Goal: Information Seeking & Learning: Learn about a topic

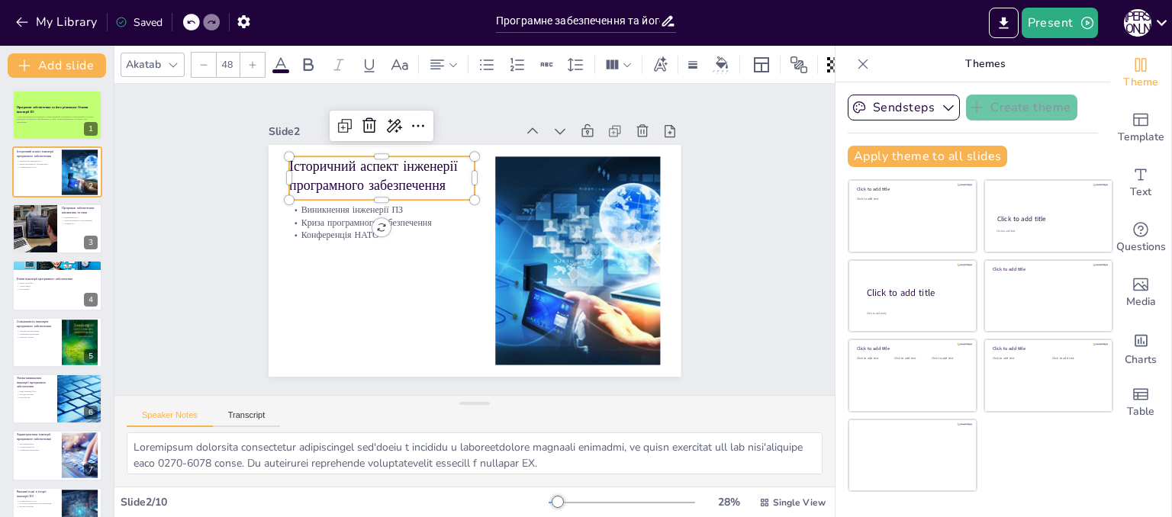
click at [362, 163] on p "Історичний аспект інженерії програмного забезпечення" at bounding box center [381, 175] width 185 height 38
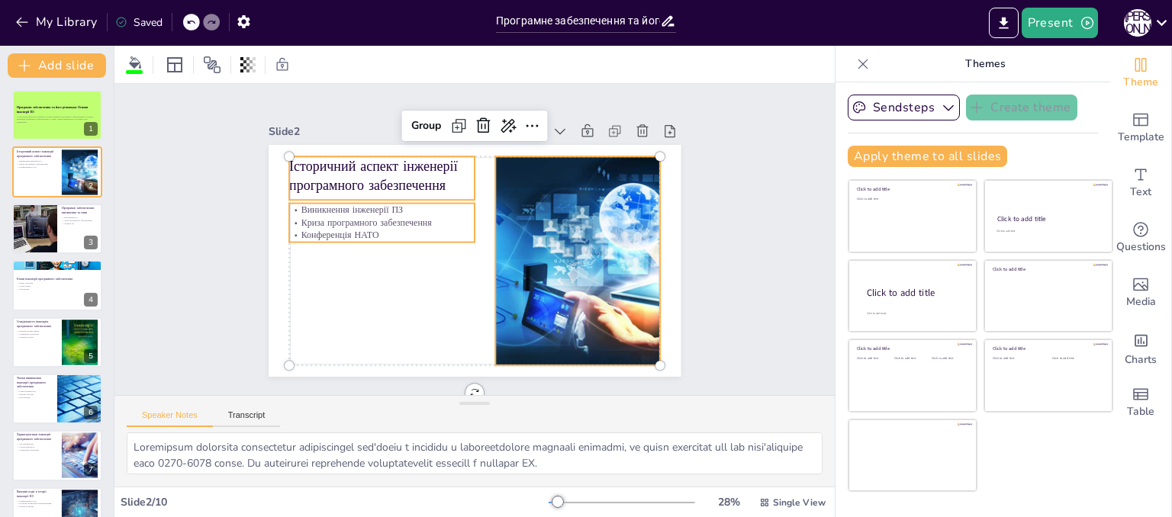
click at [362, 163] on p "Історичний аспект інженерії програмного забезпечення" at bounding box center [381, 175] width 185 height 38
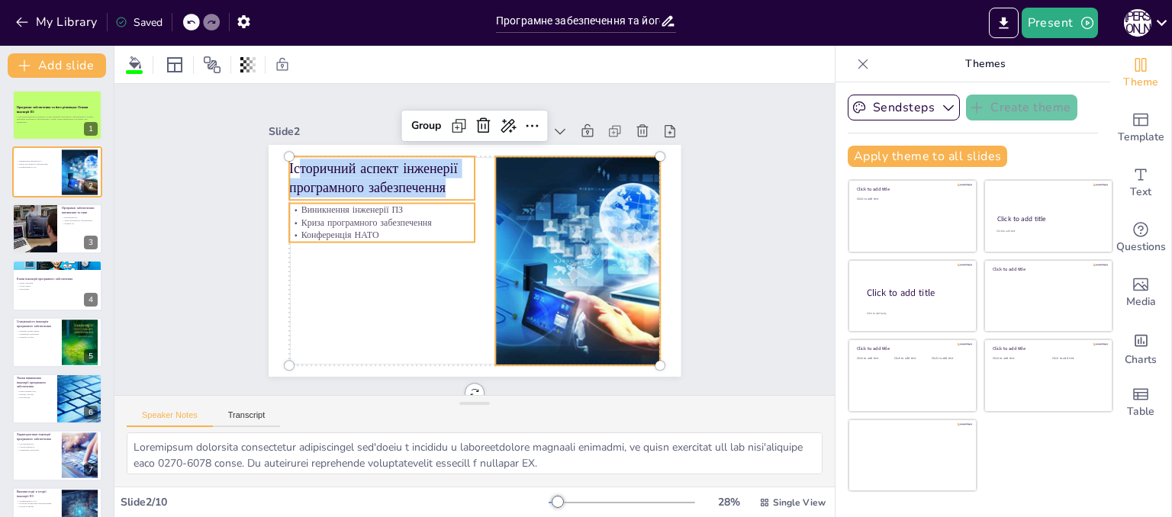
drag, startPoint x: 440, startPoint y: 179, endPoint x: 267, endPoint y: 159, distance: 174.3
click at [269, 159] on div "Виникнення інженерії ПЗ Криза програмного забезпечення Конференція НАТО Group І…" at bounding box center [475, 261] width 412 height 232
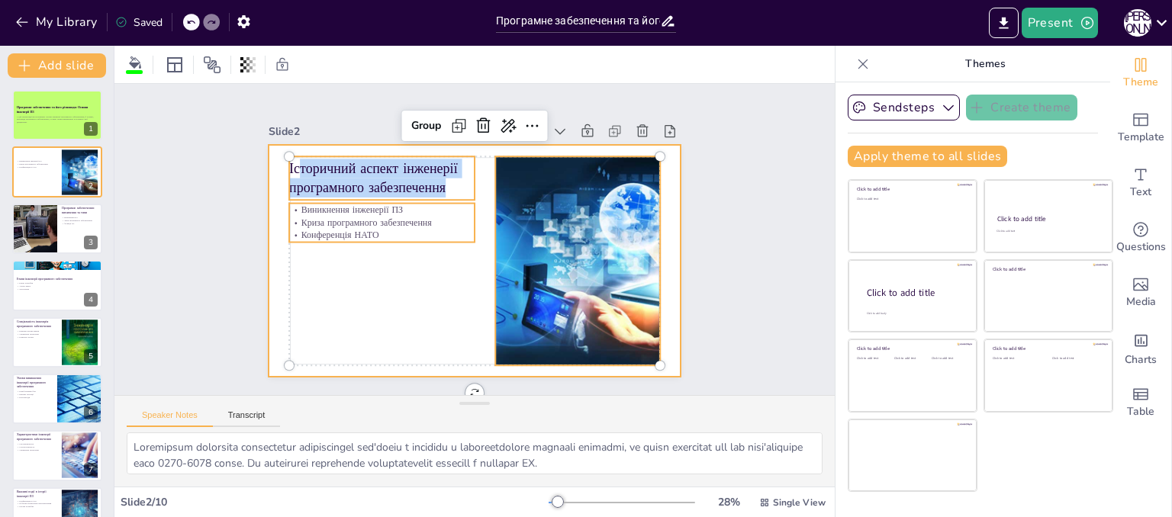
copy p "торичний аспект інженерії програмного забезпечення"
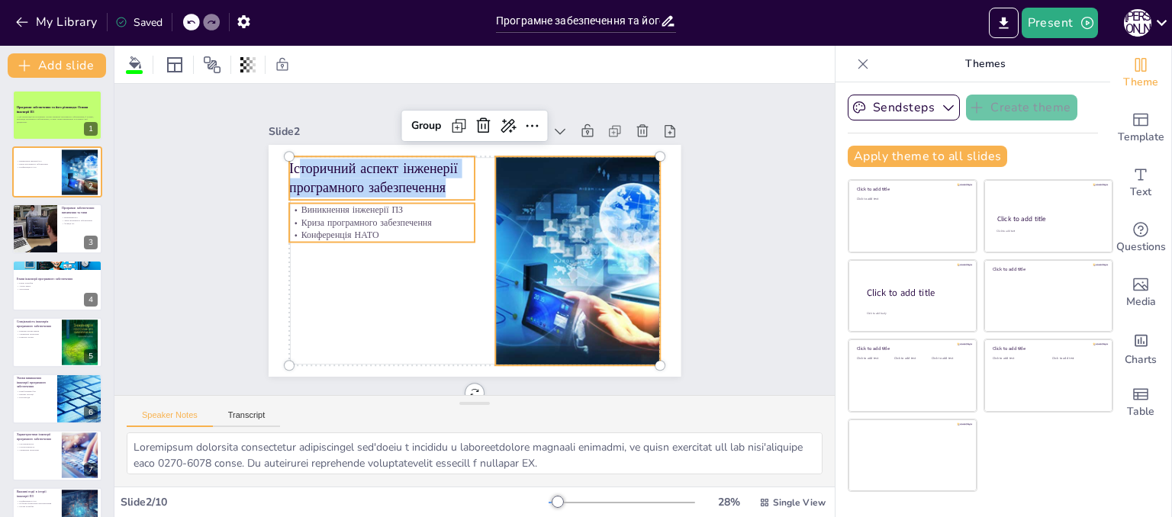
click at [440, 179] on p "Історичний аспект інженерії програмного забезпечення" at bounding box center [381, 178] width 185 height 38
copy p "Історичний аспект інженерії програмного забезпечення"
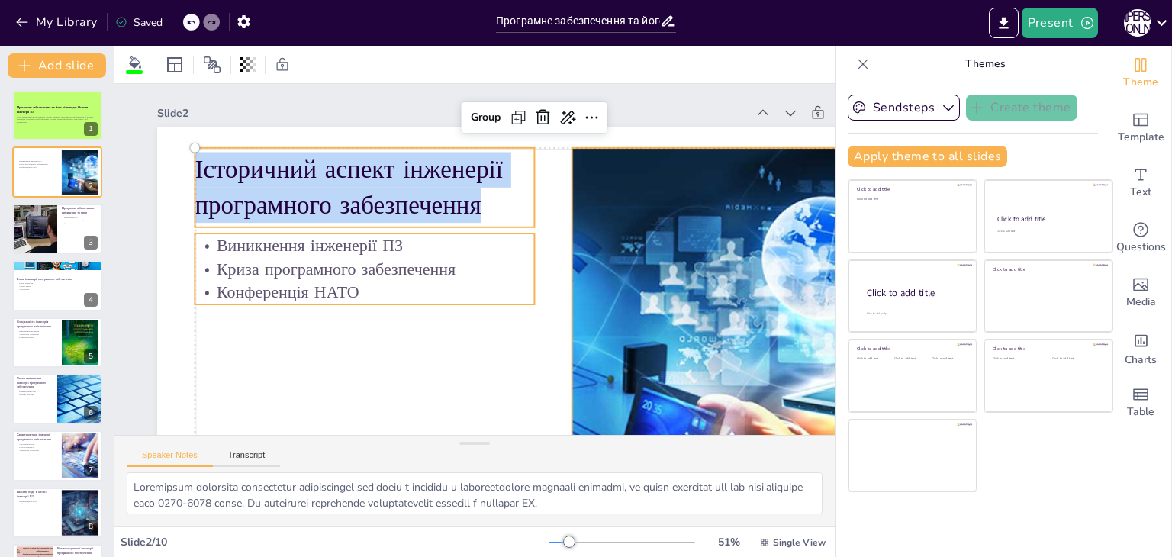
copy p "Історичний аспект інженерії програмного забезпечення"
click at [351, 299] on p "Конференція НАТО" at bounding box center [365, 293] width 340 height 24
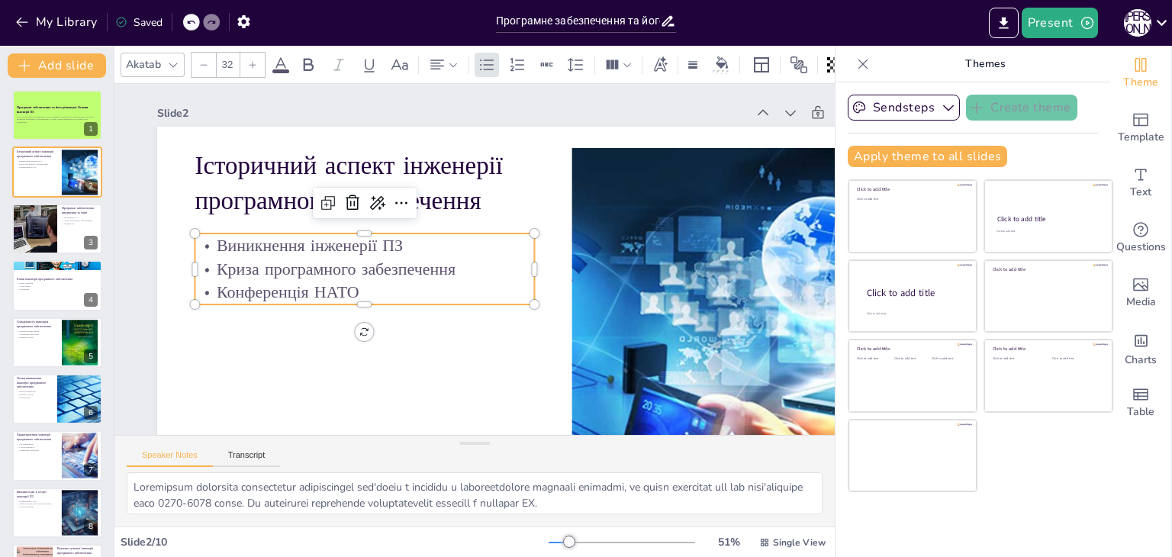
click at [356, 291] on p "Конференція НАТО" at bounding box center [365, 293] width 340 height 24
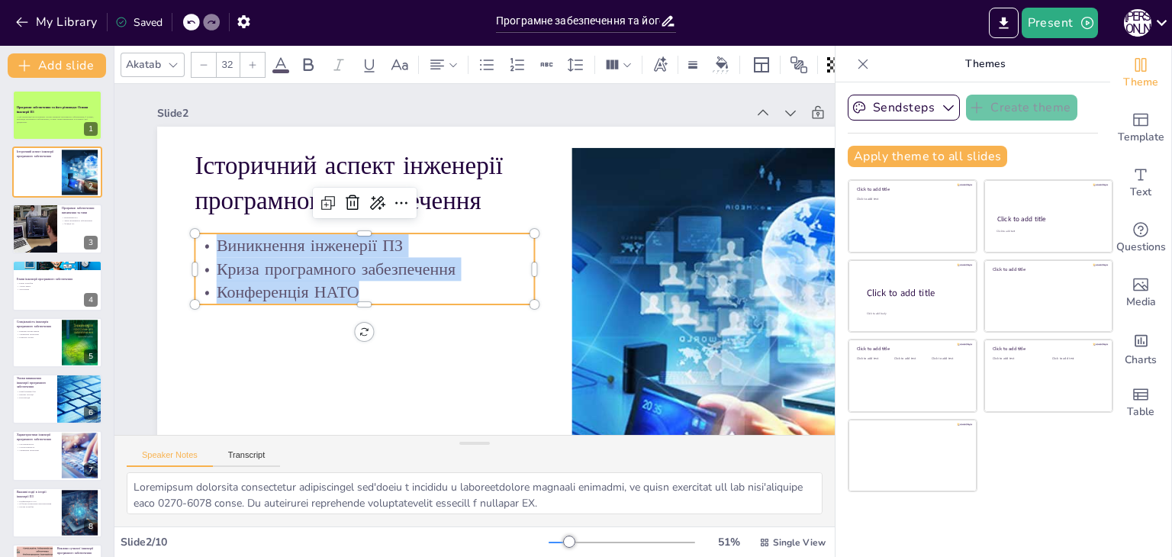
copy div "Виникнення інженерії ПЗ Криза програмного забезпечення Конференція НАТО"
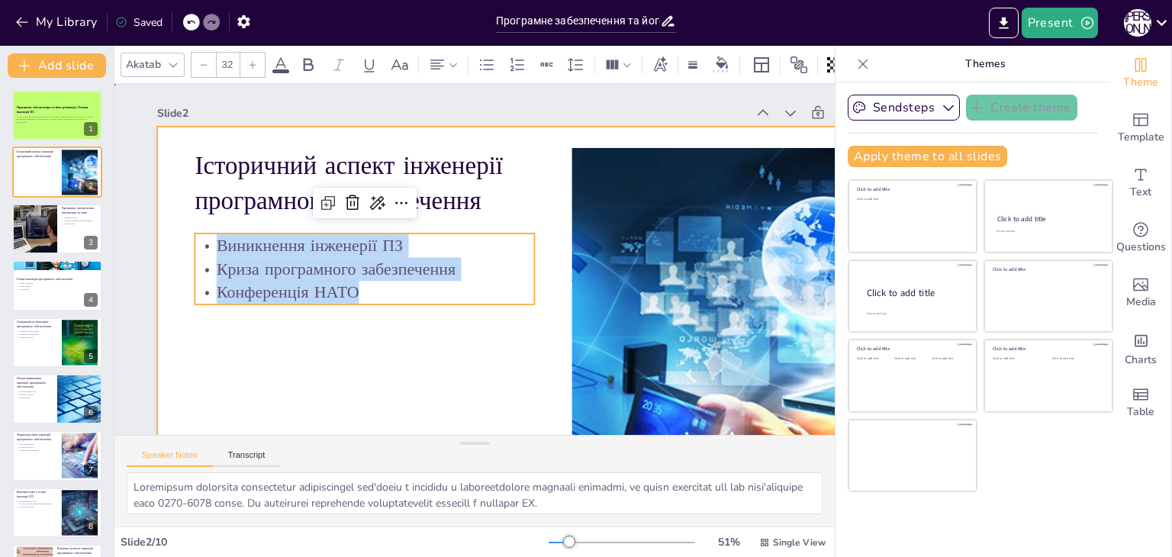
click at [537, 372] on div at bounding box center [534, 339] width 754 height 424
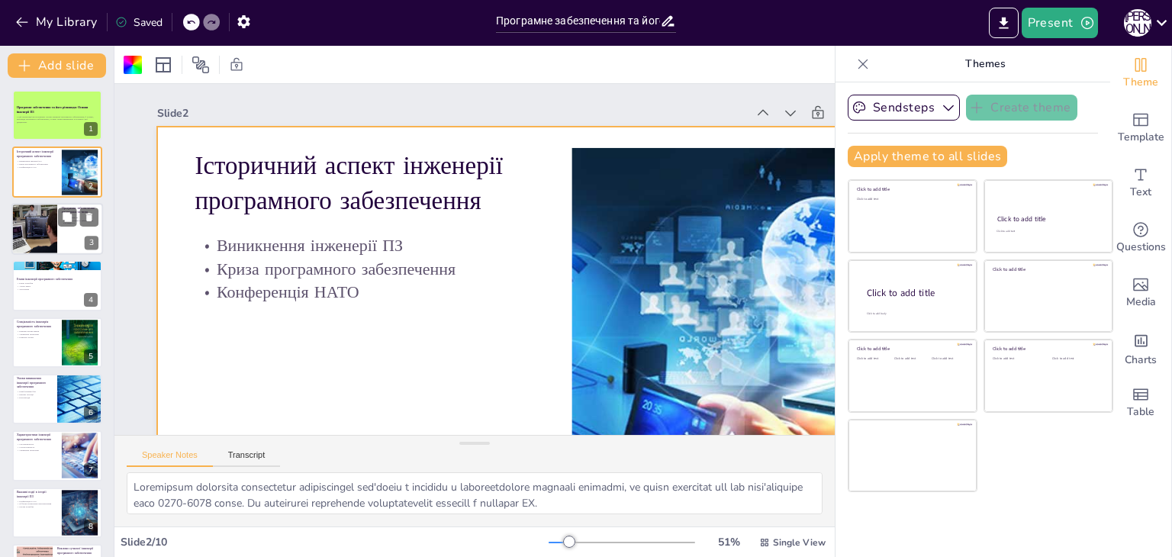
click at [37, 244] on div at bounding box center [34, 229] width 78 height 52
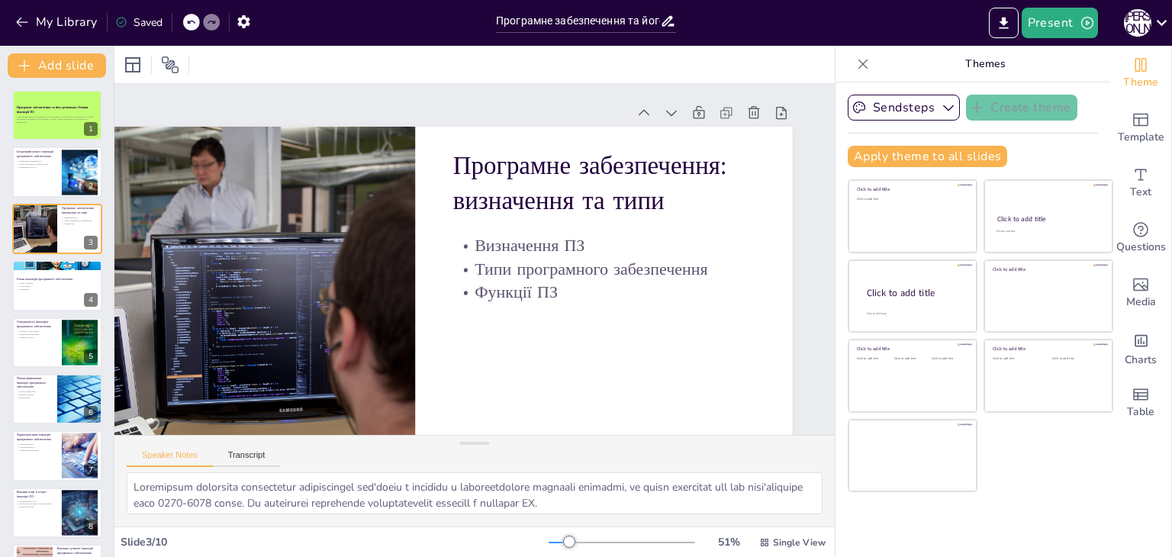
scroll to position [0, 27]
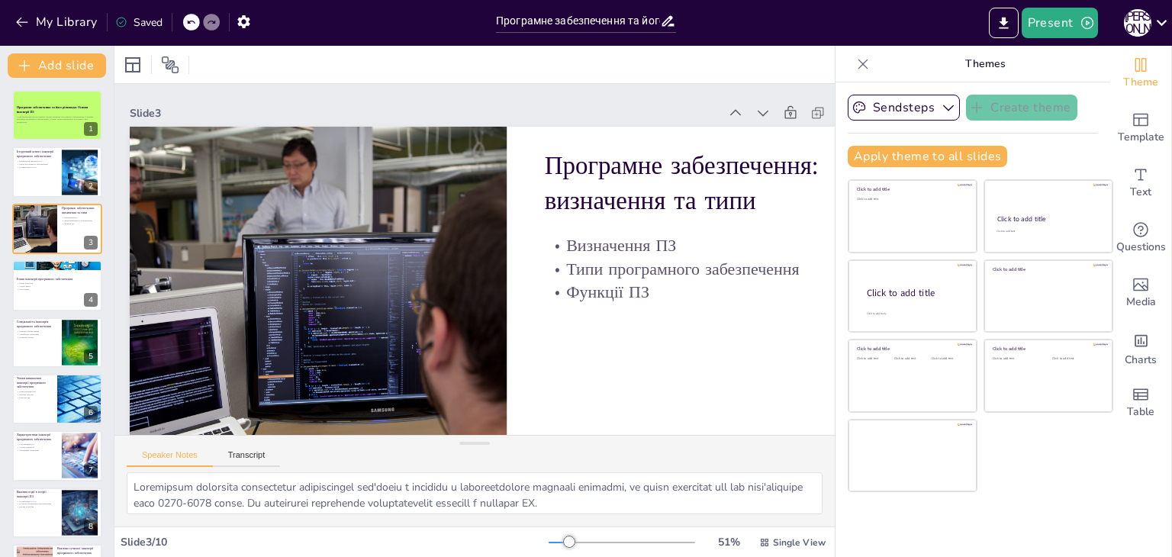
click at [858, 68] on icon at bounding box center [863, 64] width 10 height 10
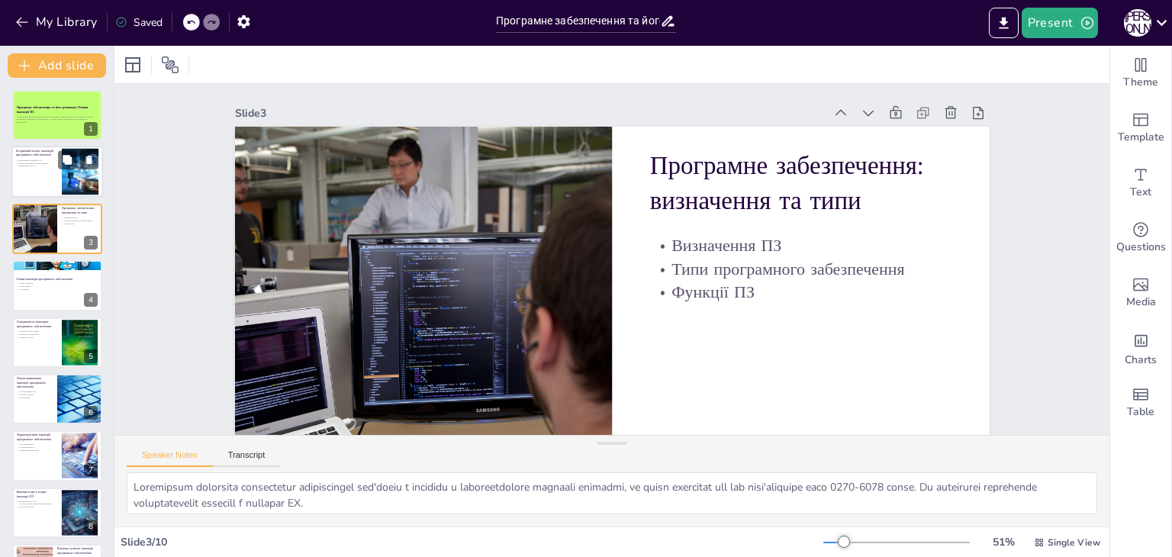
click at [27, 183] on div at bounding box center [57, 173] width 92 height 52
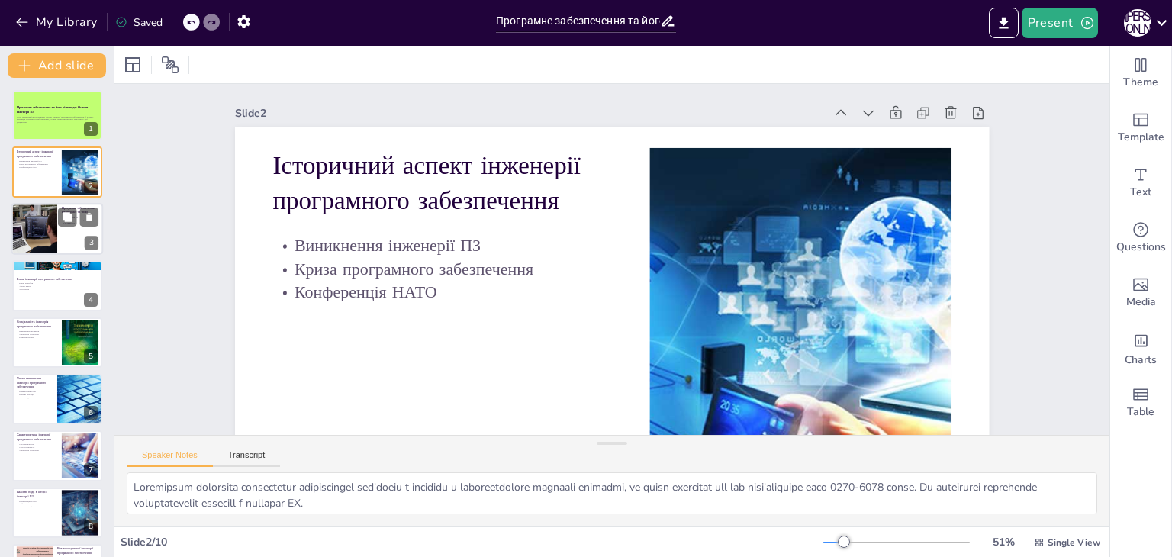
click at [35, 233] on div at bounding box center [34, 229] width 78 height 52
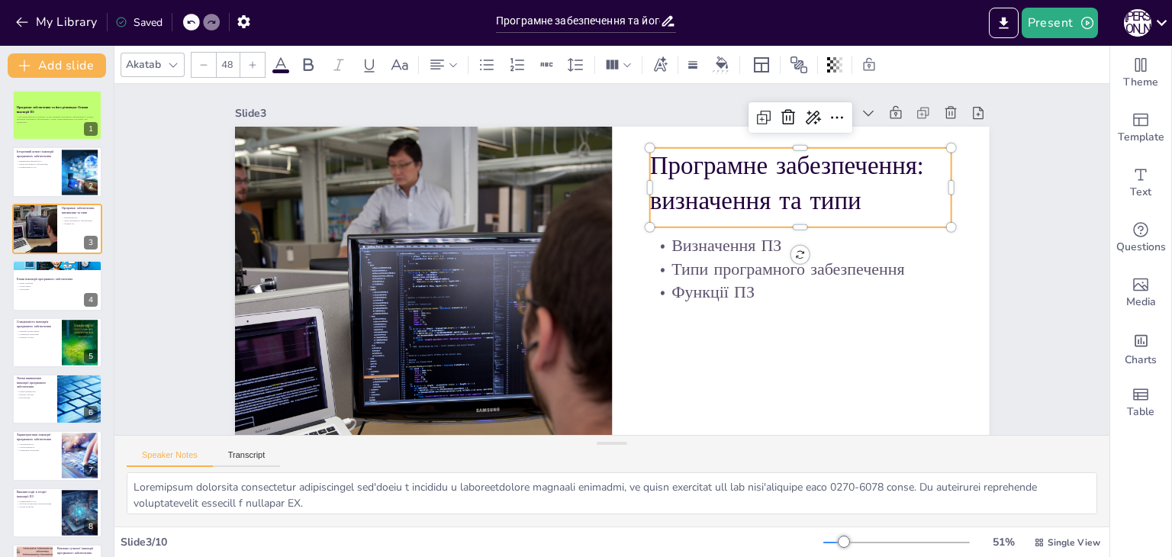
click at [649, 159] on p "Програмне забезпечення: визначення та типи" at bounding box center [799, 183] width 301 height 70
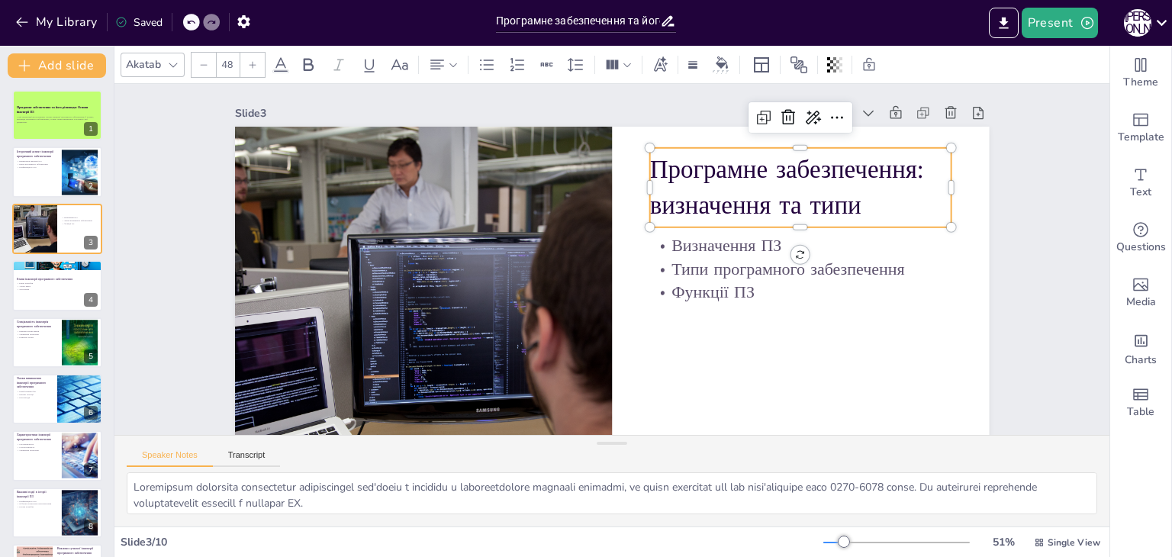
click at [649, 159] on p "Програмне забезпечення: визначення та типи" at bounding box center [799, 188] width 301 height 70
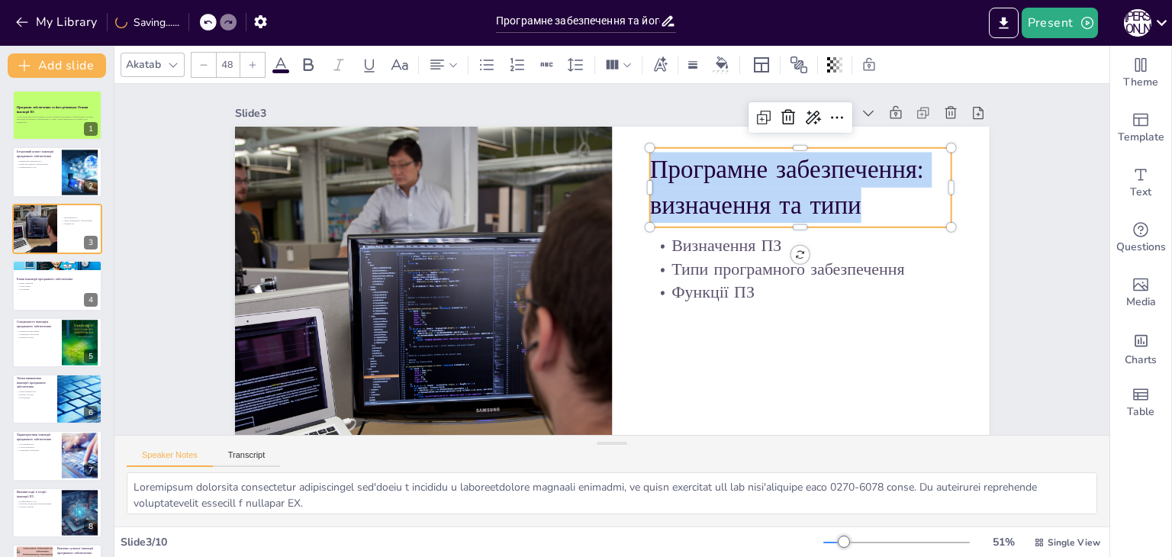
drag, startPoint x: 858, startPoint y: 208, endPoint x: 636, endPoint y: 153, distance: 229.3
click at [636, 153] on div "Визначення ПЗ Типи програмного забезпечення Функції ПЗ Програмне забезпечення: …" at bounding box center [612, 339] width 754 height 424
copy p "Програмне забезпечення: визначення та типи"
click at [50, 172] on div at bounding box center [57, 173] width 92 height 52
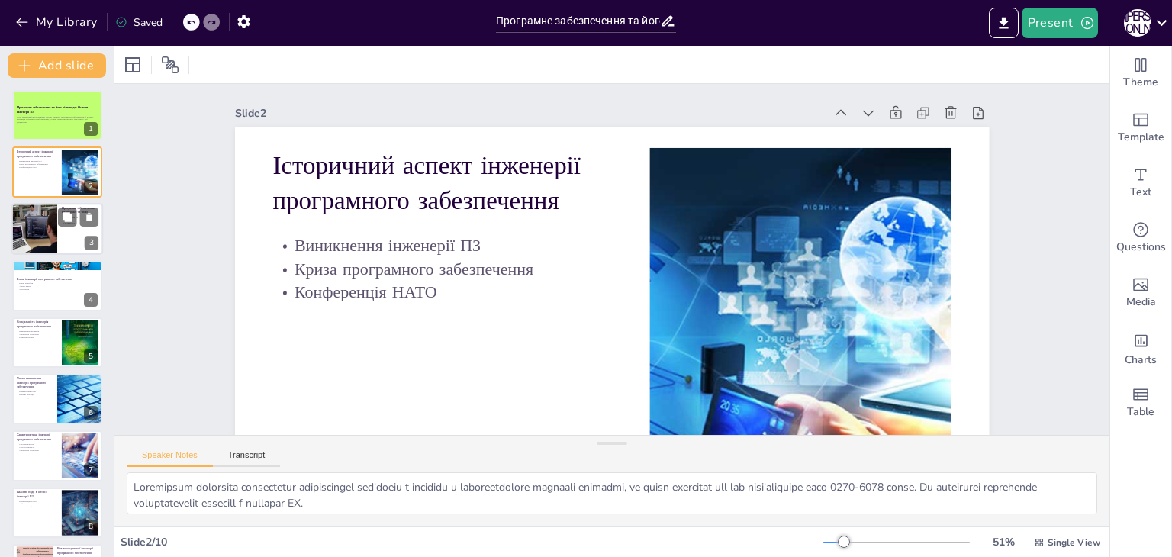
click at [27, 230] on div at bounding box center [34, 229] width 78 height 52
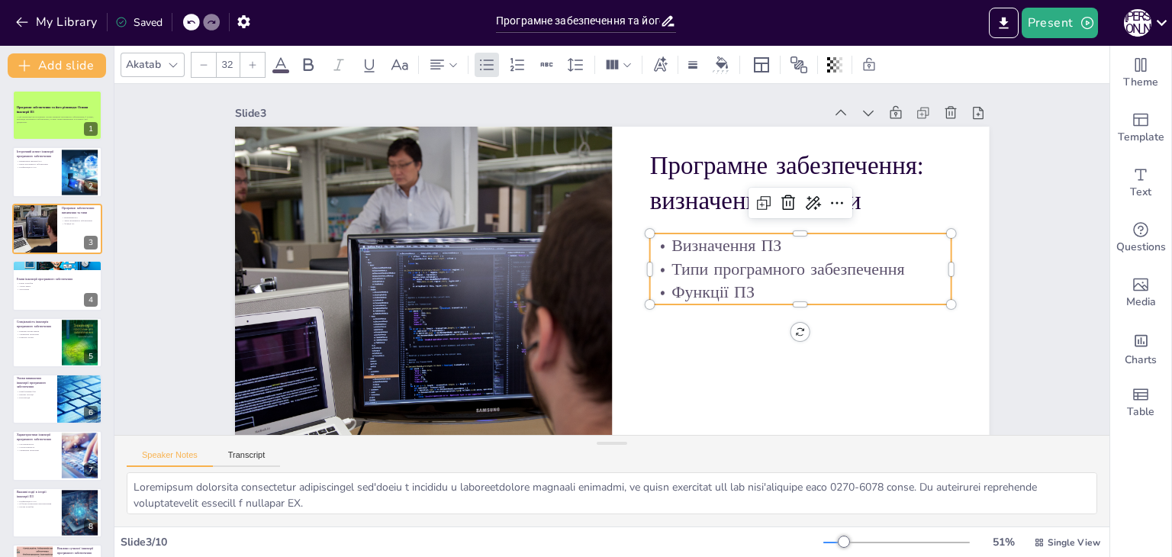
click at [739, 300] on p "Функції ПЗ" at bounding box center [799, 293] width 301 height 24
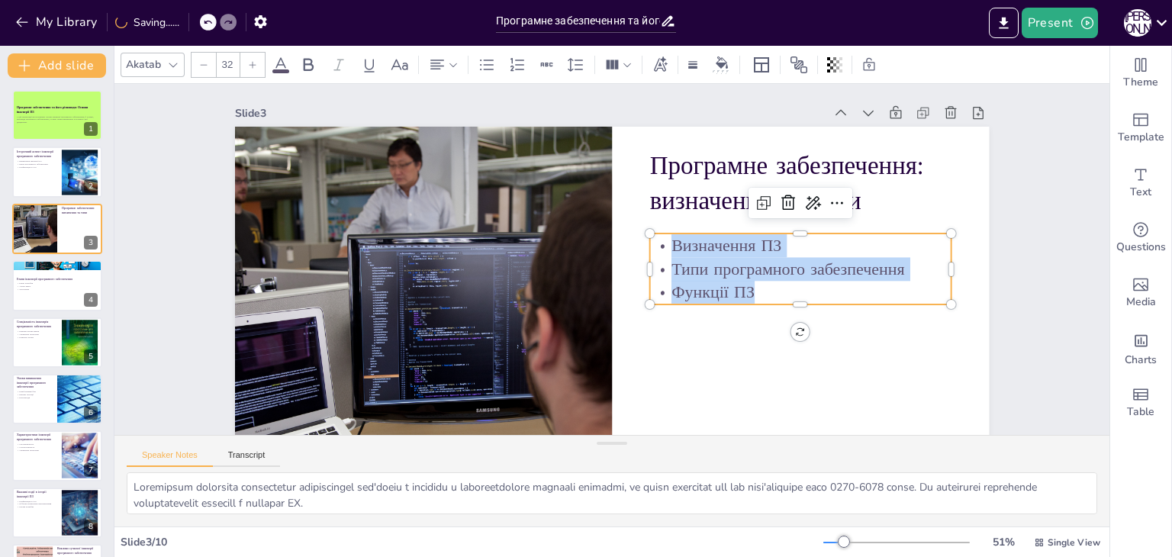
drag, startPoint x: 757, startPoint y: 293, endPoint x: 649, endPoint y: 253, distance: 114.7
click at [649, 253] on div "Визначення ПЗ Типи програмного забезпечення Функції ПЗ" at bounding box center [799, 268] width 301 height 70
copy div "Визначення ПЗ Типи програмного забезпечення Функції ПЗ"
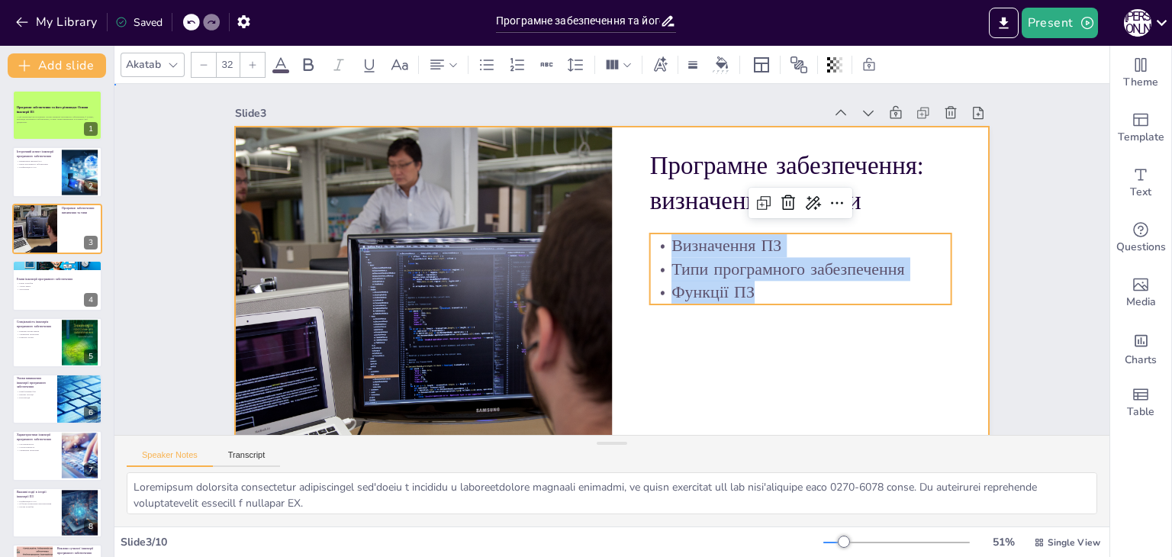
click at [665, 366] on div at bounding box center [612, 339] width 754 height 424
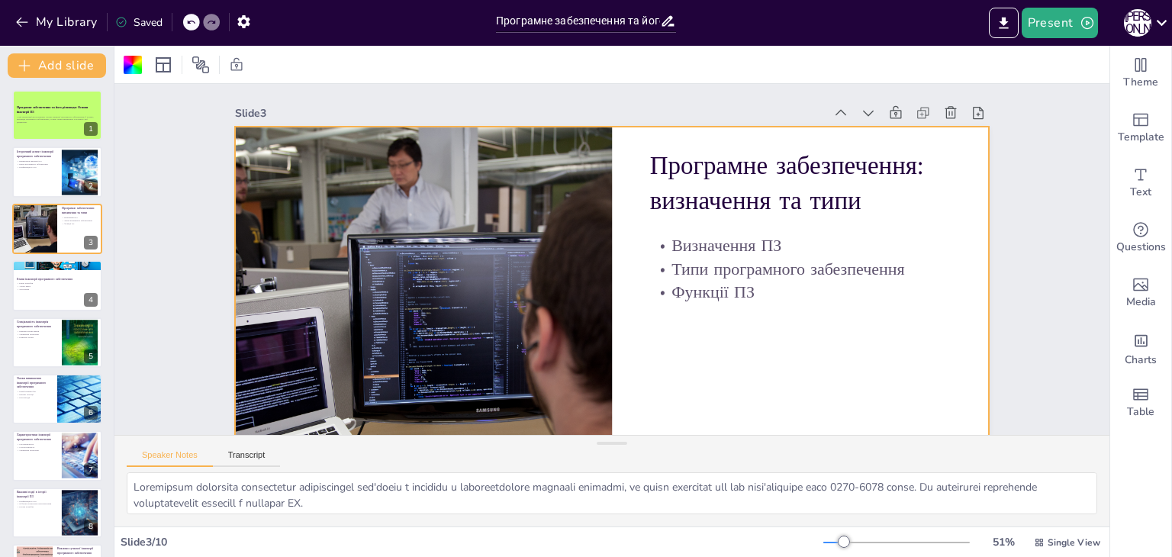
click at [50, 312] on div "Програмне забезпечення та його різновиди: Основи інженерії ПЗ У цій презентації…" at bounding box center [57, 371] width 114 height 562
click at [47, 304] on div at bounding box center [57, 285] width 92 height 52
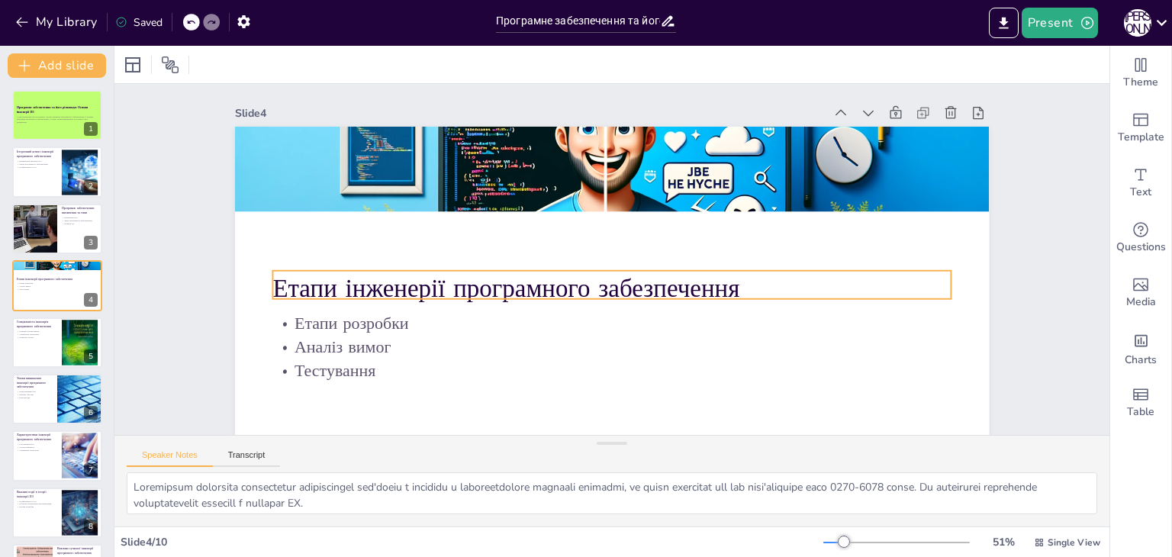
click at [281, 286] on p "Етапи інженерії програмного забезпечення" at bounding box center [611, 288] width 679 height 35
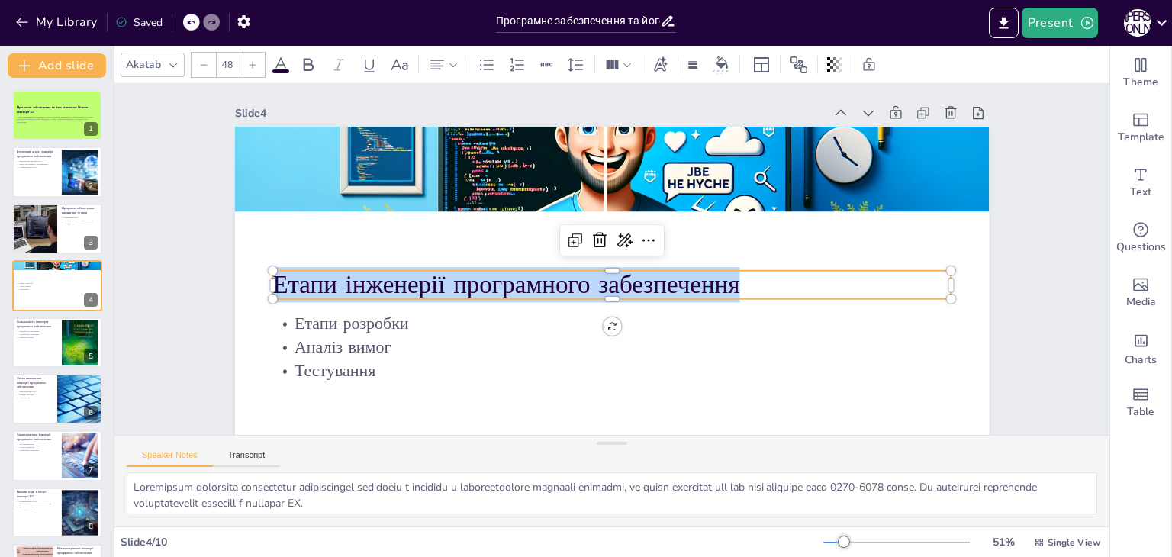
copy p "Етапи інженерії програмного забезпечення"
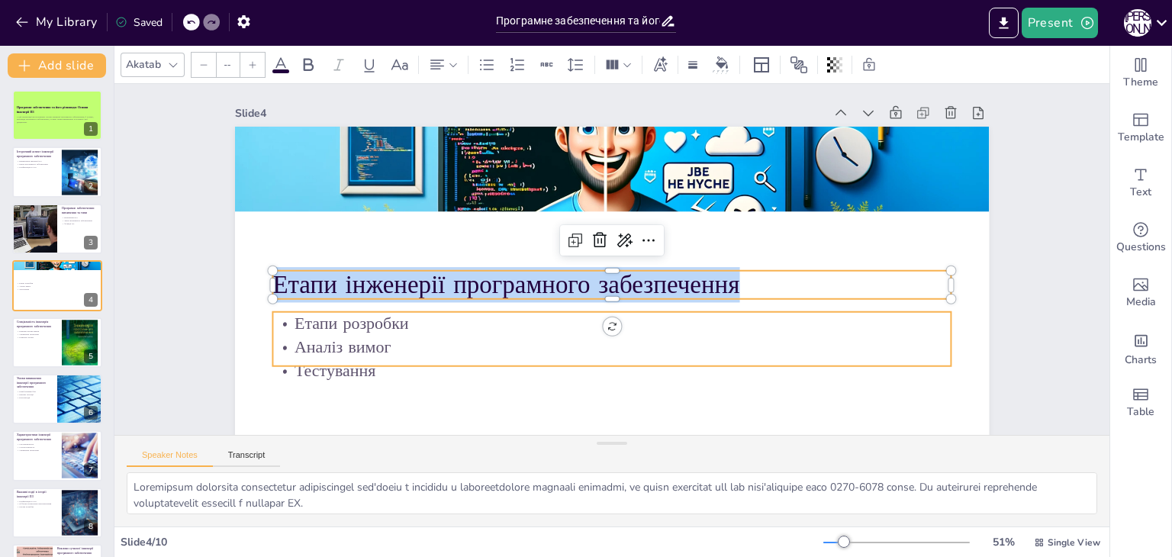
type input "32"
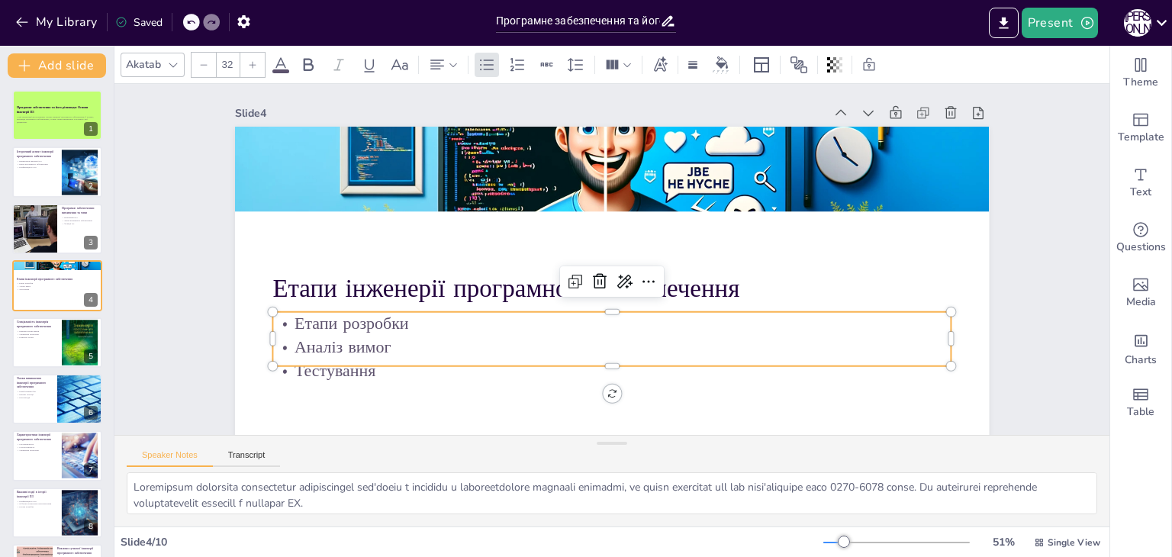
click at [370, 372] on p "Тестування" at bounding box center [611, 371] width 679 height 24
drag, startPoint x: 370, startPoint y: 372, endPoint x: 272, endPoint y: 321, distance: 110.6
click at [409, 337] on p "Аналіз вимог" at bounding box center [611, 347] width 679 height 24
click at [35, 338] on div at bounding box center [57, 343] width 92 height 52
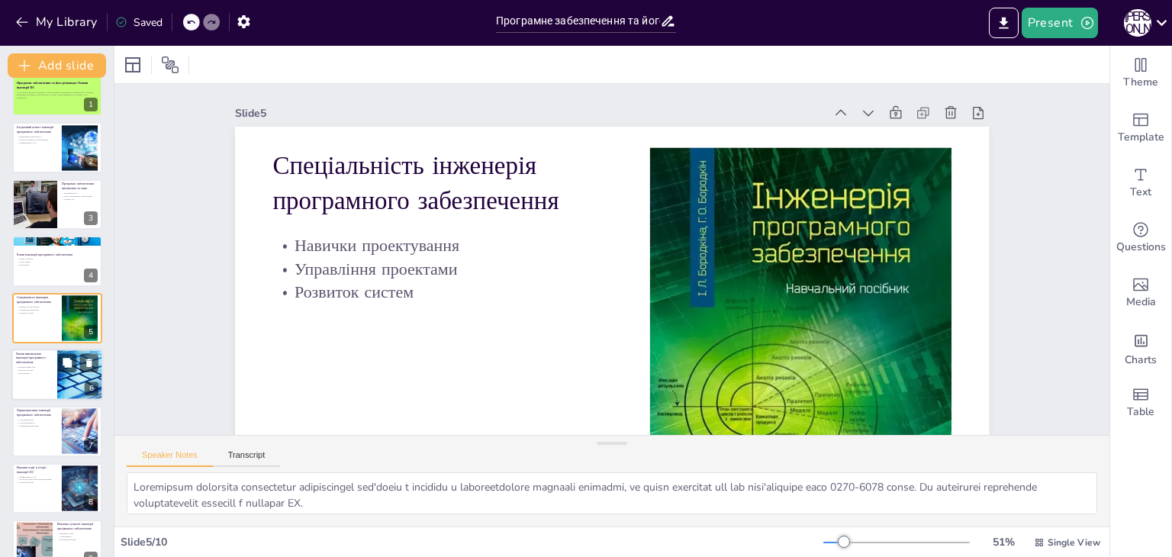
click at [21, 375] on div at bounding box center [57, 375] width 92 height 52
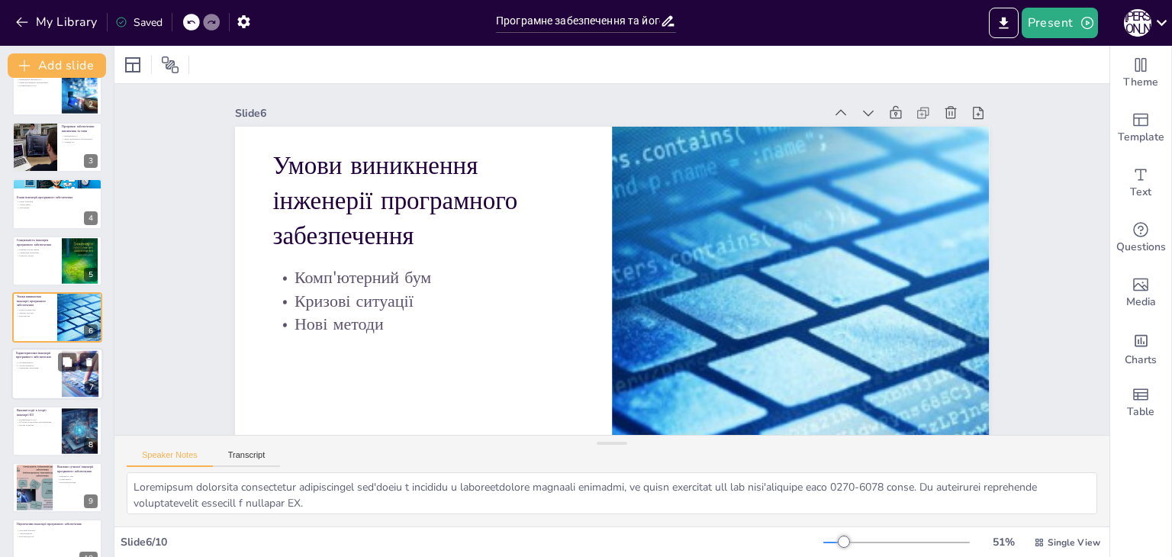
click at [24, 375] on div at bounding box center [57, 375] width 92 height 52
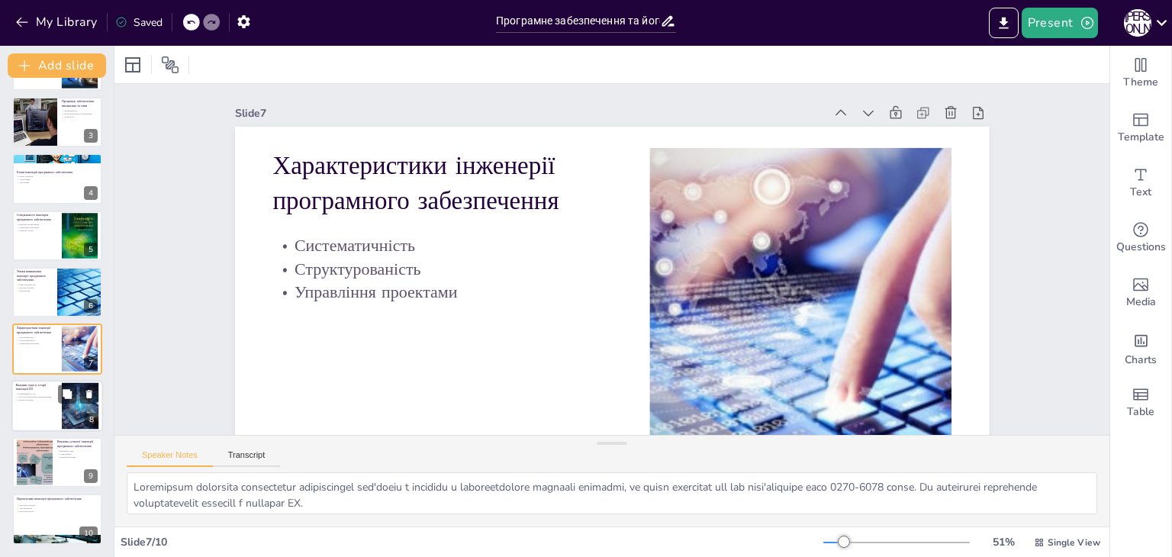
click at [31, 412] on div at bounding box center [57, 406] width 92 height 52
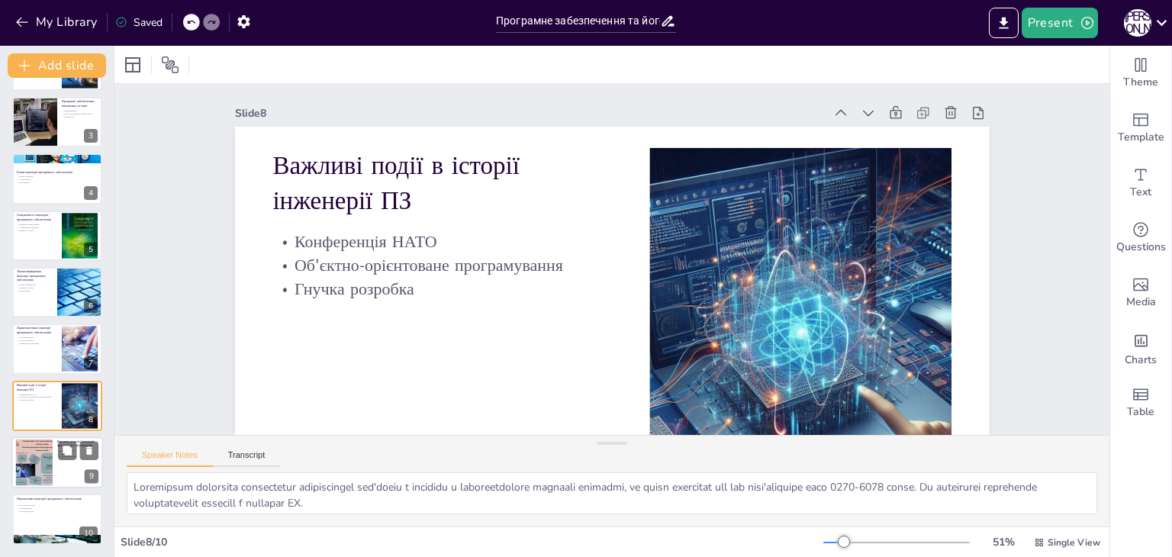
click at [37, 475] on div at bounding box center [34, 463] width 62 height 47
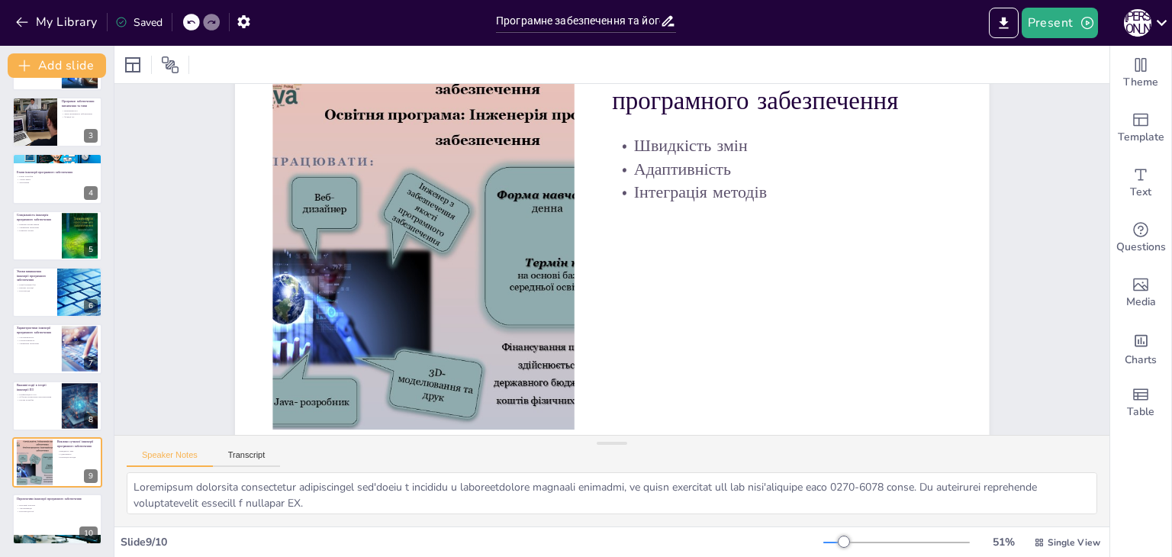
scroll to position [127, 0]
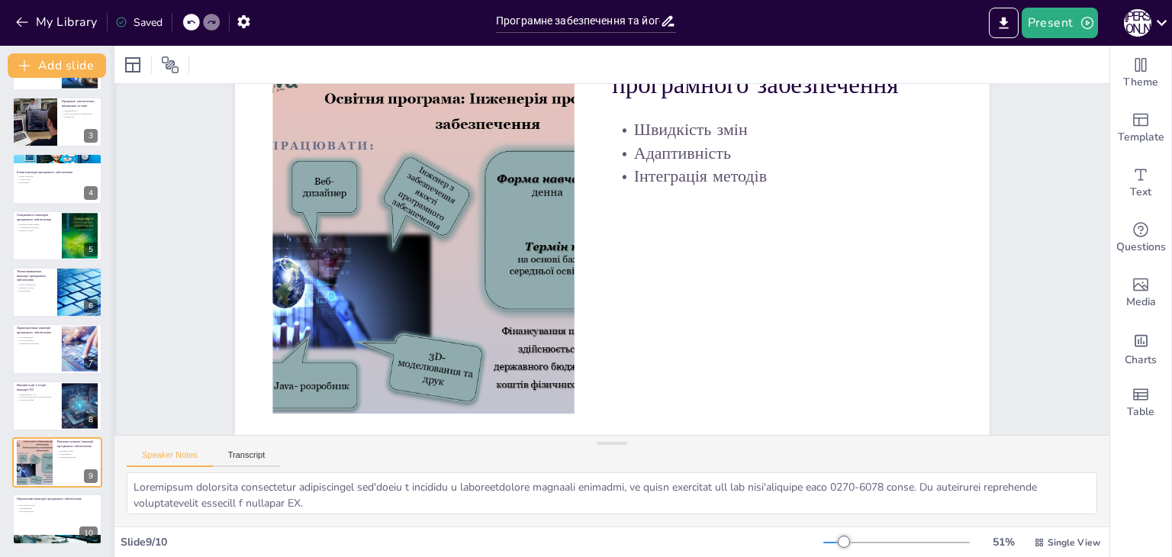
click at [111, 376] on div at bounding box center [114, 301] width 6 height 511
click at [27, 504] on p "Штучний інтелект" at bounding box center [57, 505] width 82 height 3
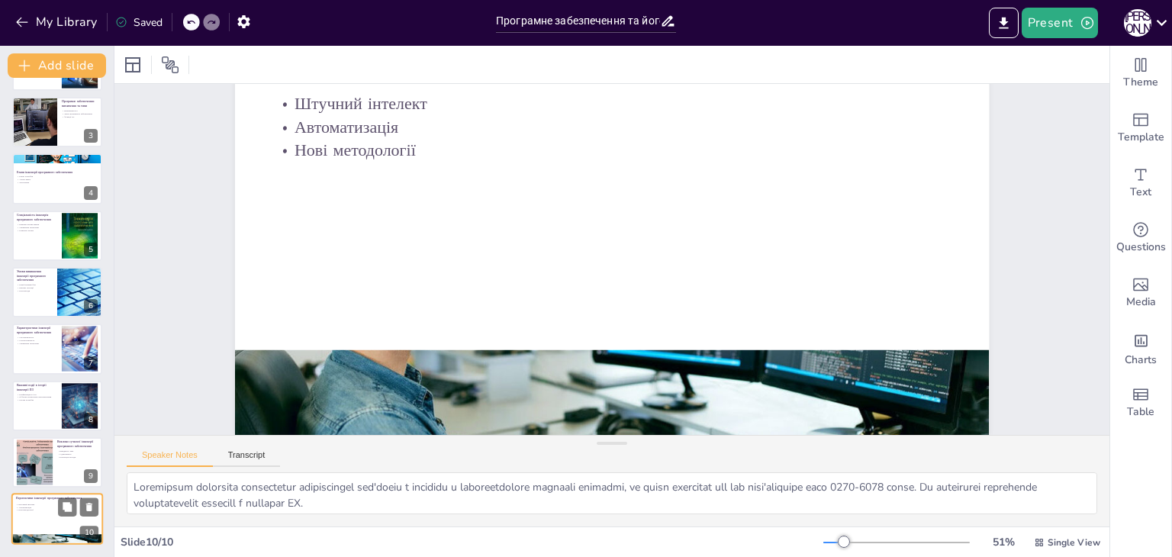
scroll to position [79, 0]
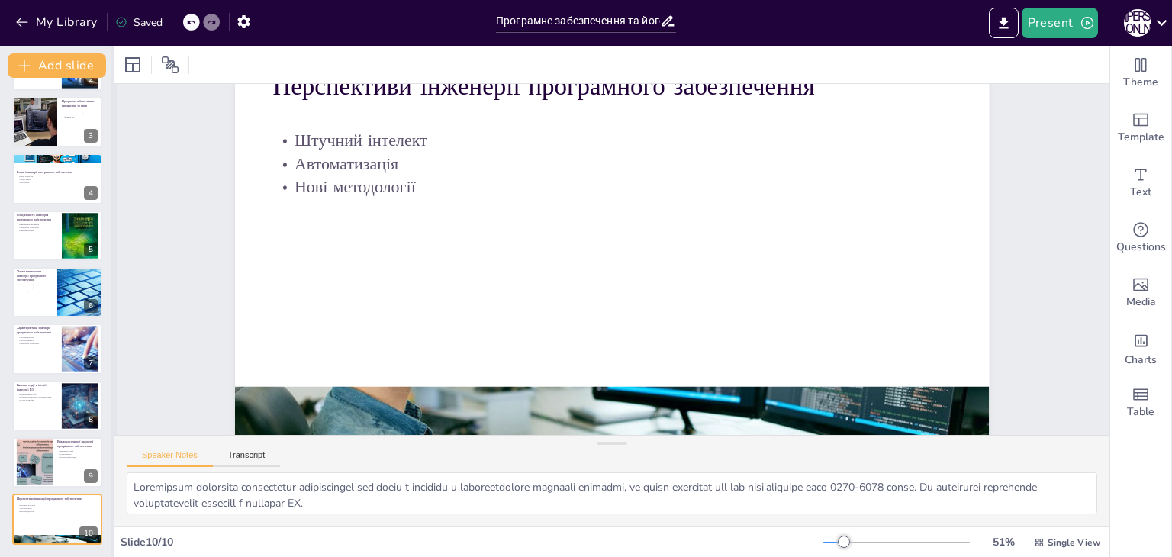
click at [111, 355] on div at bounding box center [114, 301] width 6 height 511
click at [37, 171] on p "Етапи інженерії програмного забезпечення" at bounding box center [57, 172] width 82 height 5
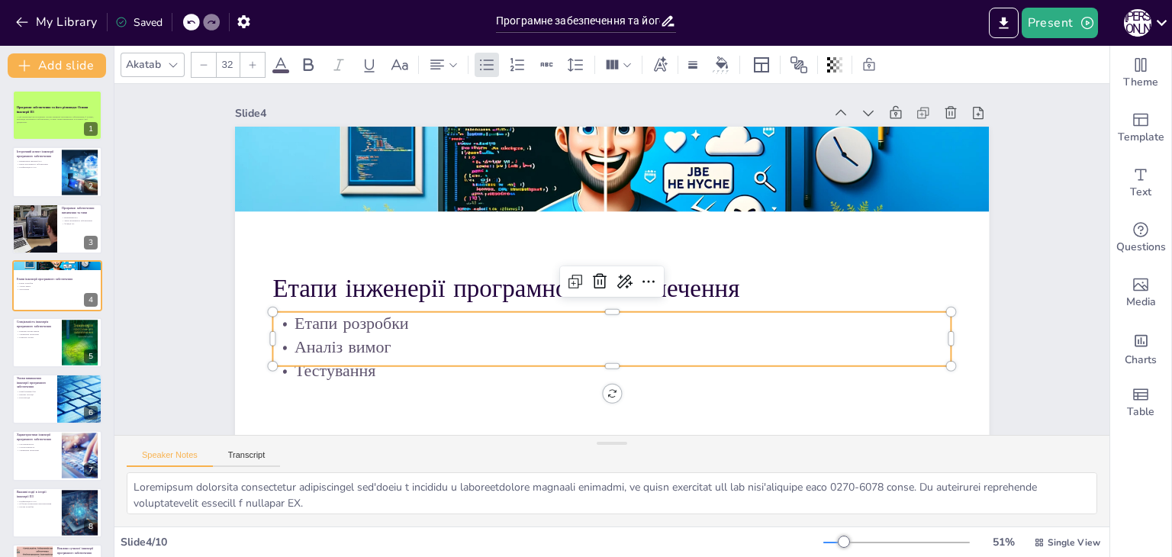
click at [369, 374] on p "Тестування" at bounding box center [611, 371] width 679 height 24
click at [389, 346] on p "Аналіз вимог" at bounding box center [611, 347] width 679 height 24
drag, startPoint x: 381, startPoint y: 354, endPoint x: 266, endPoint y: 321, distance: 119.8
click at [272, 321] on div "Етапи розробки Аналіз вимог Тестування" at bounding box center [611, 339] width 679 height 70
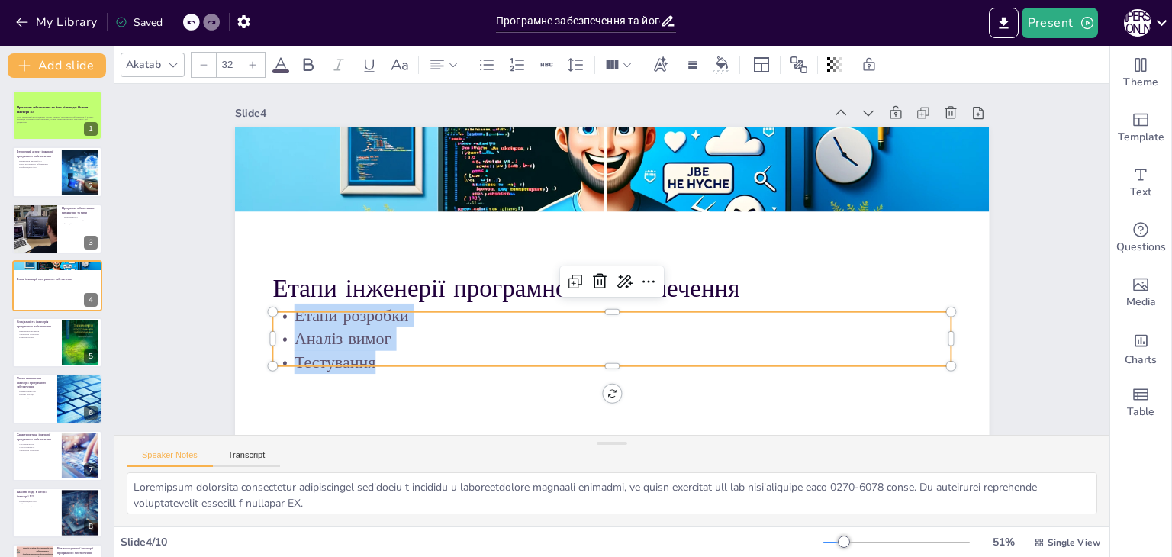
copy div "Етапи розробки Аналіз вимог Тестування"
click at [26, 326] on p "Спеціальність інженерія програмного забезпечення" at bounding box center [36, 323] width 41 height 8
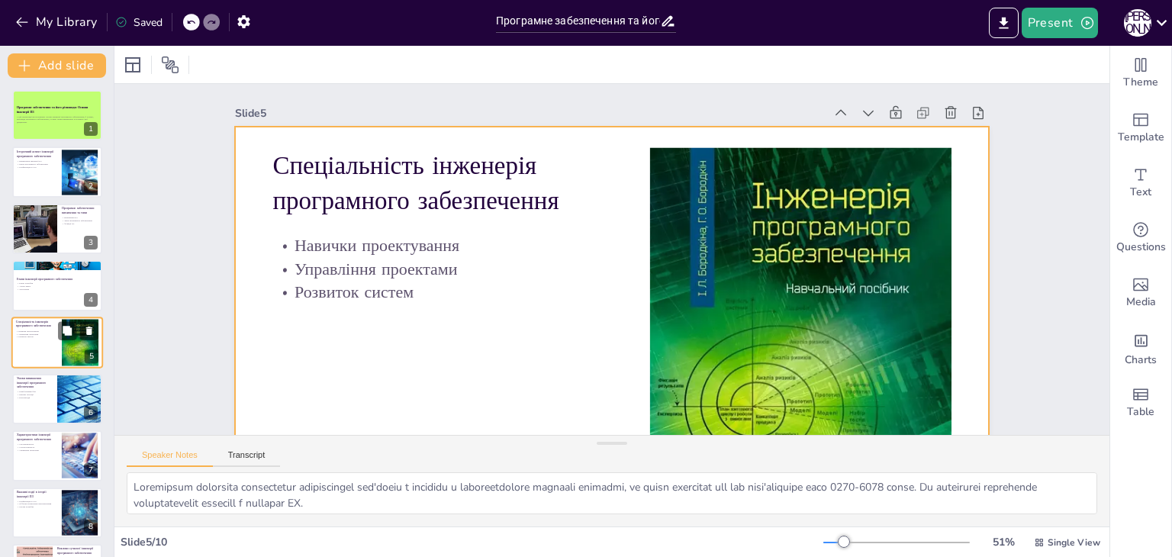
scroll to position [24, 0]
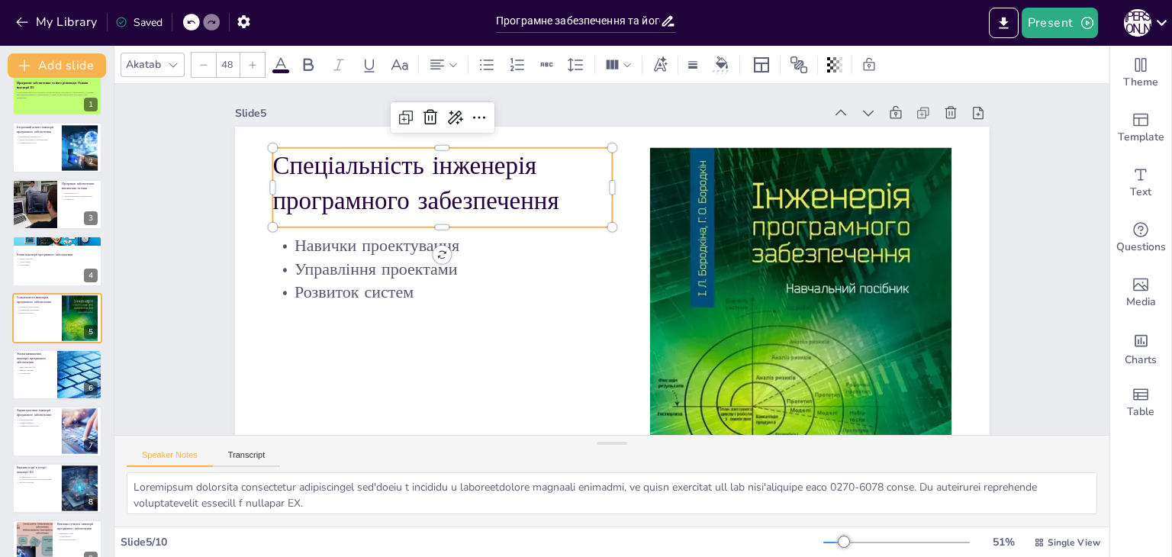
click at [534, 203] on p "Спеціальність інженерія програмного забезпечення" at bounding box center [442, 183] width 340 height 70
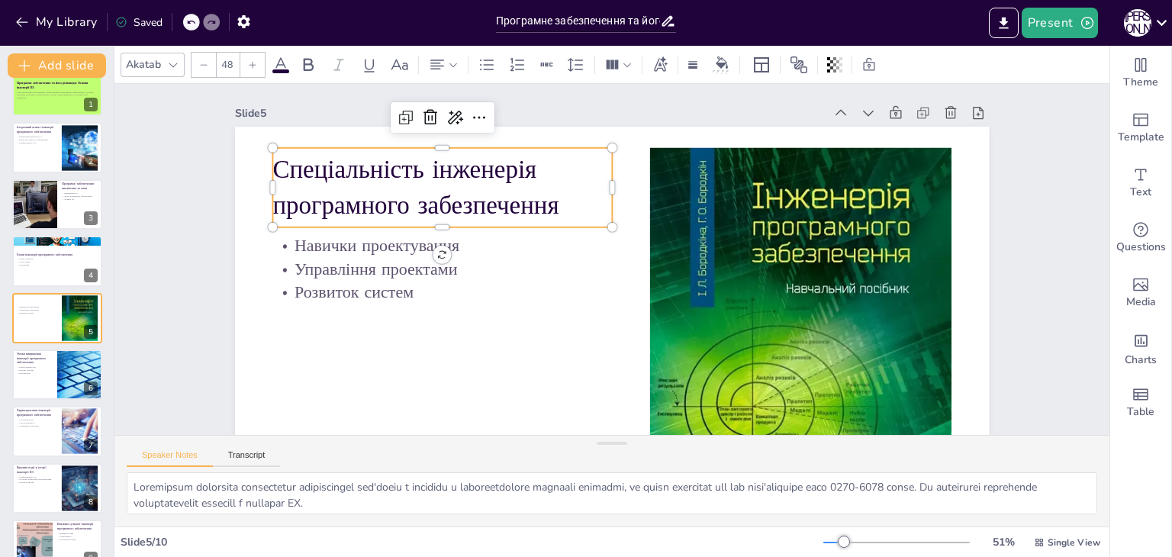
click at [555, 204] on p "Спеціальність інженерія програмного забезпечення" at bounding box center [442, 188] width 340 height 70
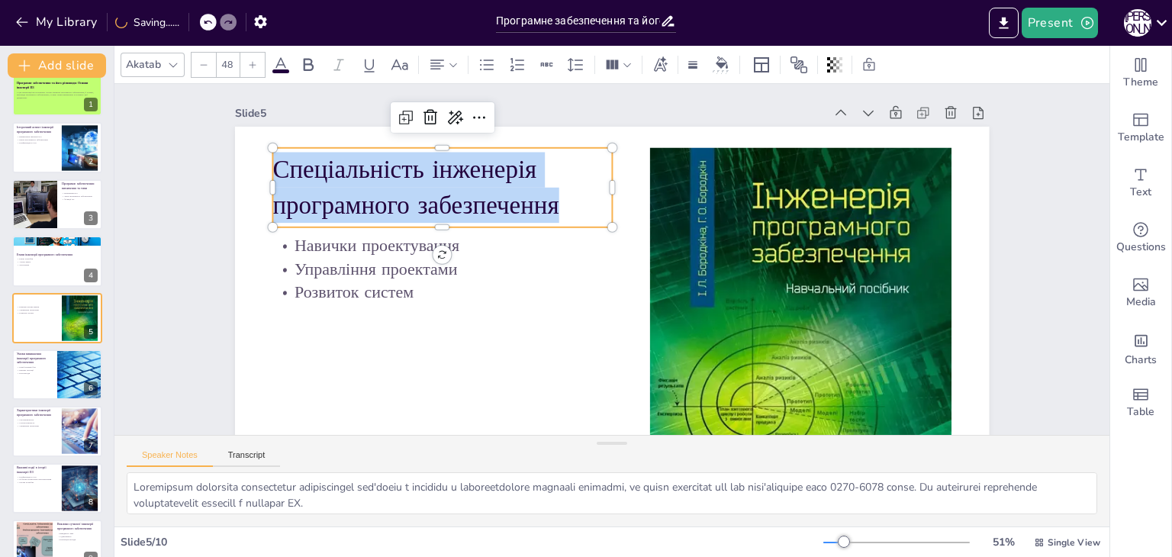
drag, startPoint x: 555, startPoint y: 204, endPoint x: 289, endPoint y: 172, distance: 268.2
click at [289, 172] on p "Спеціальність інженерія програмного забезпечення" at bounding box center [442, 188] width 340 height 70
copy p "Спеціальність інженерія програмного забезпечення"
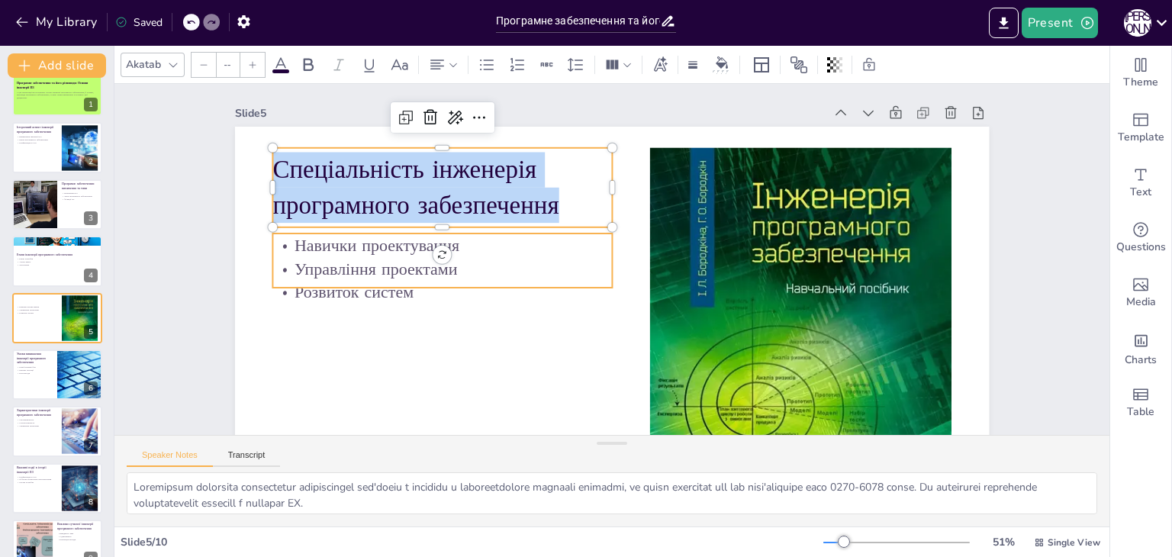
type input "32"
click at [402, 294] on p "Розвиток систем" at bounding box center [442, 293] width 340 height 24
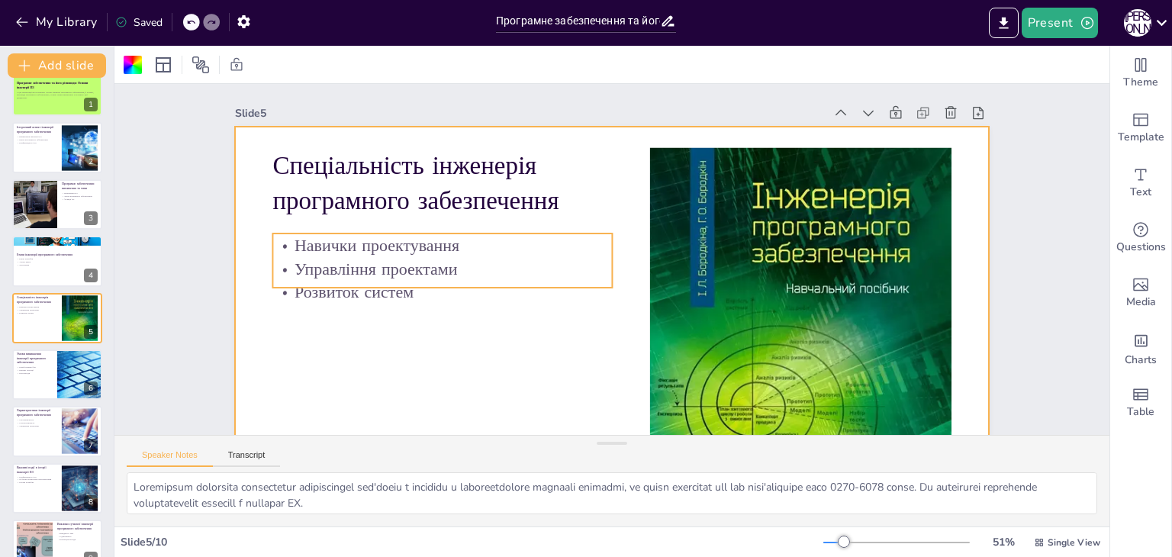
click at [281, 240] on p "Навички проектування" at bounding box center [442, 245] width 340 height 24
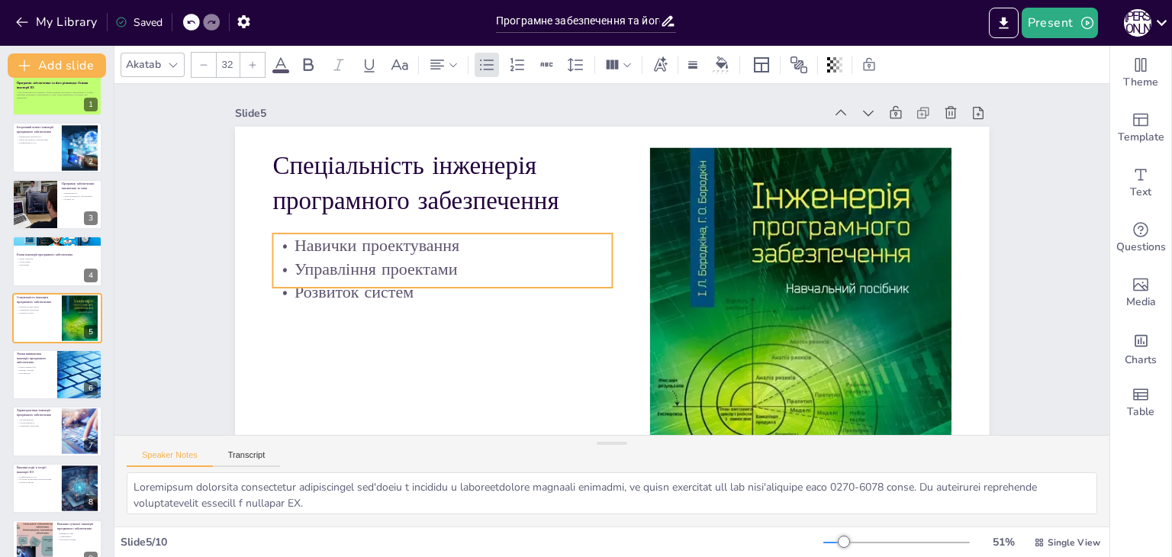
click at [281, 240] on p "Навички проектування" at bounding box center [442, 245] width 340 height 24
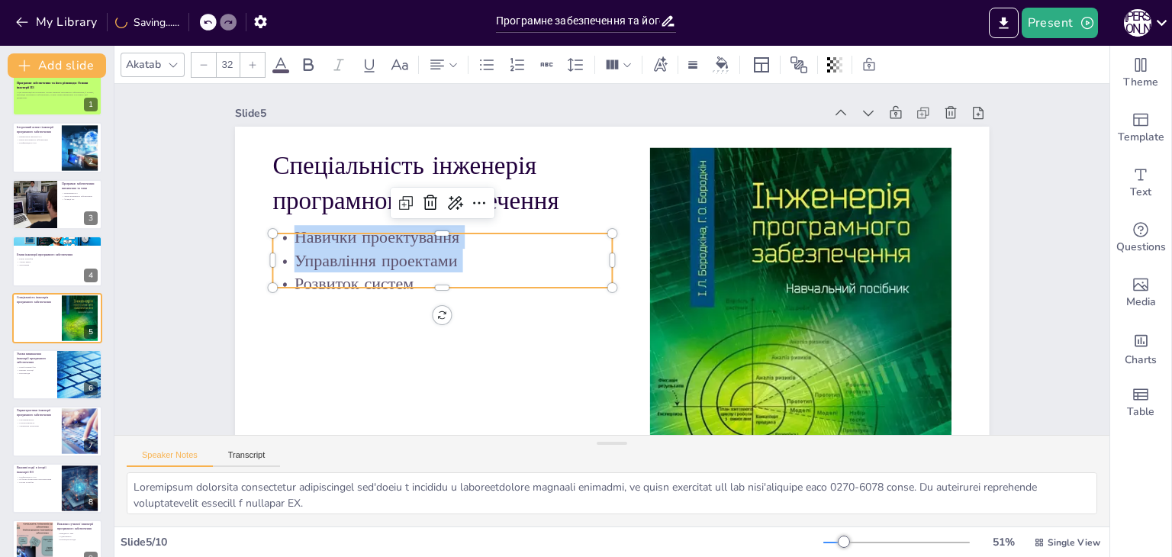
drag, startPoint x: 281, startPoint y: 240, endPoint x: 443, endPoint y: 287, distance: 169.3
click at [443, 287] on div "Спеціальність інженерія програмного забезпечення Навички проектування Управлінн…" at bounding box center [612, 339] width 754 height 424
click at [307, 251] on p "Управління проектами" at bounding box center [442, 261] width 340 height 24
drag, startPoint x: 288, startPoint y: 238, endPoint x: 404, endPoint y: 283, distance: 123.7
click at [404, 283] on div "Навички проектування Управління проектами Розвиток систем" at bounding box center [442, 260] width 340 height 70
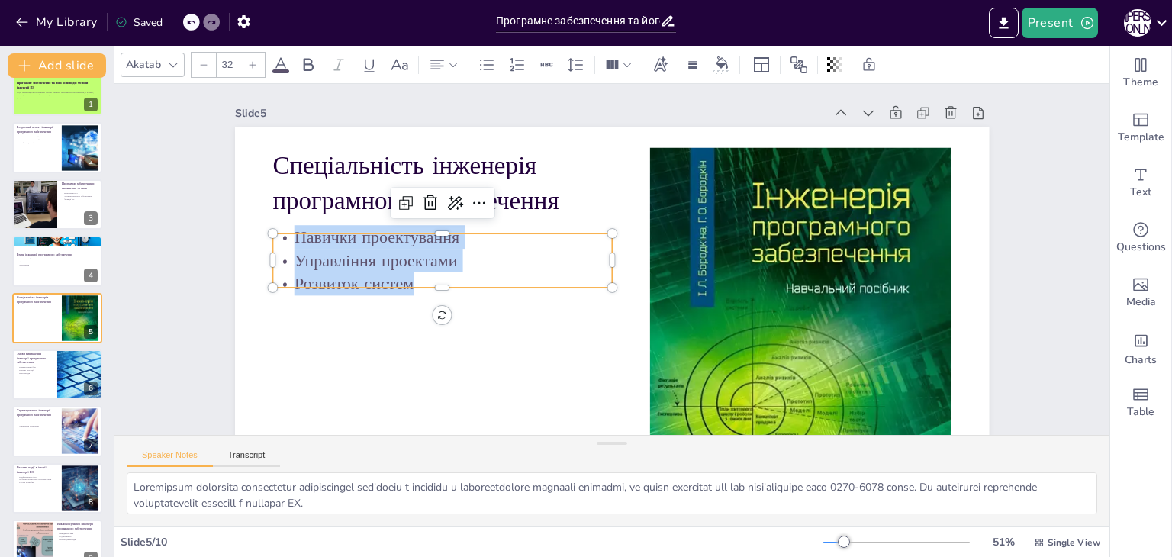
copy div "Навички проектування Управління проектами Розвиток систем"
click at [44, 373] on p "Нові методи" at bounding box center [34, 373] width 37 height 3
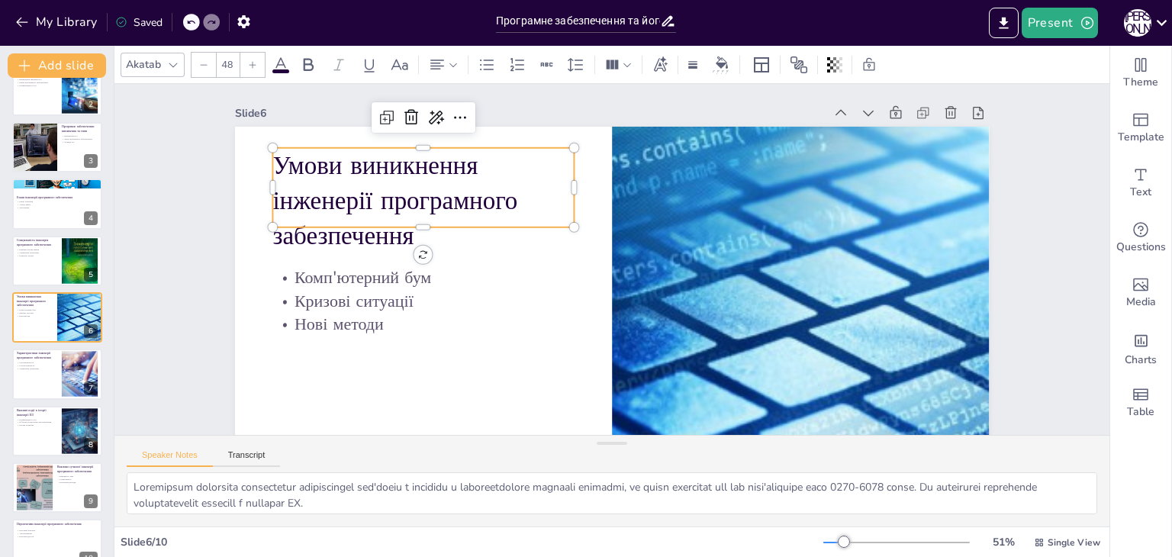
click at [273, 158] on p "Умови виникнення інженерії програмного забезпечення" at bounding box center [422, 200] width 301 height 105
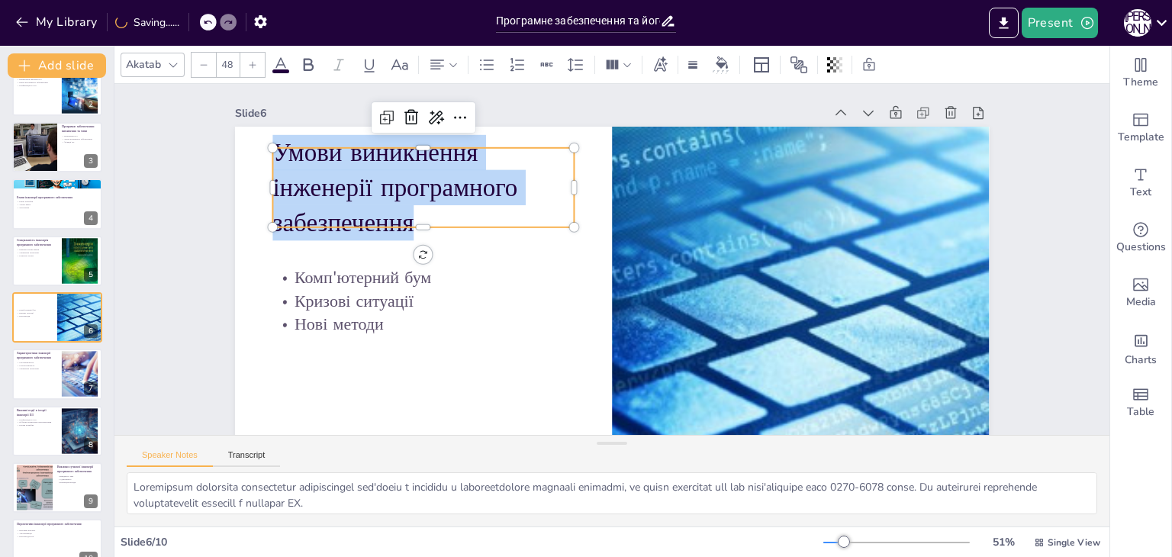
drag, startPoint x: 402, startPoint y: 214, endPoint x: 266, endPoint y: 153, distance: 149.9
click at [266, 153] on div "Комп'ютерний бум Кризові ситуації Нові методи Умови виникнення інженерії програ…" at bounding box center [612, 339] width 754 height 424
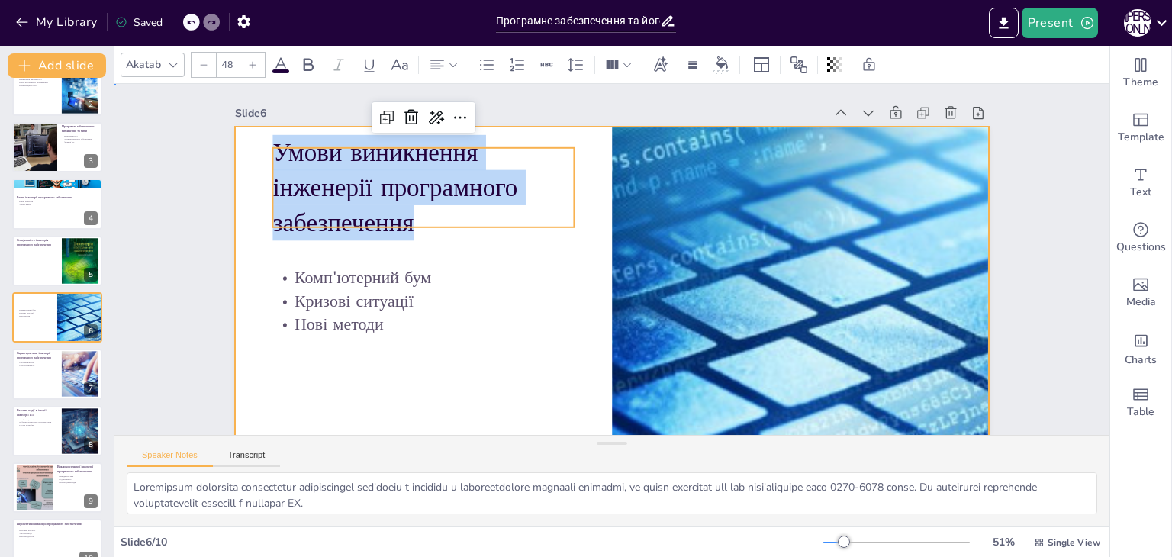
click at [433, 367] on div at bounding box center [612, 339] width 754 height 424
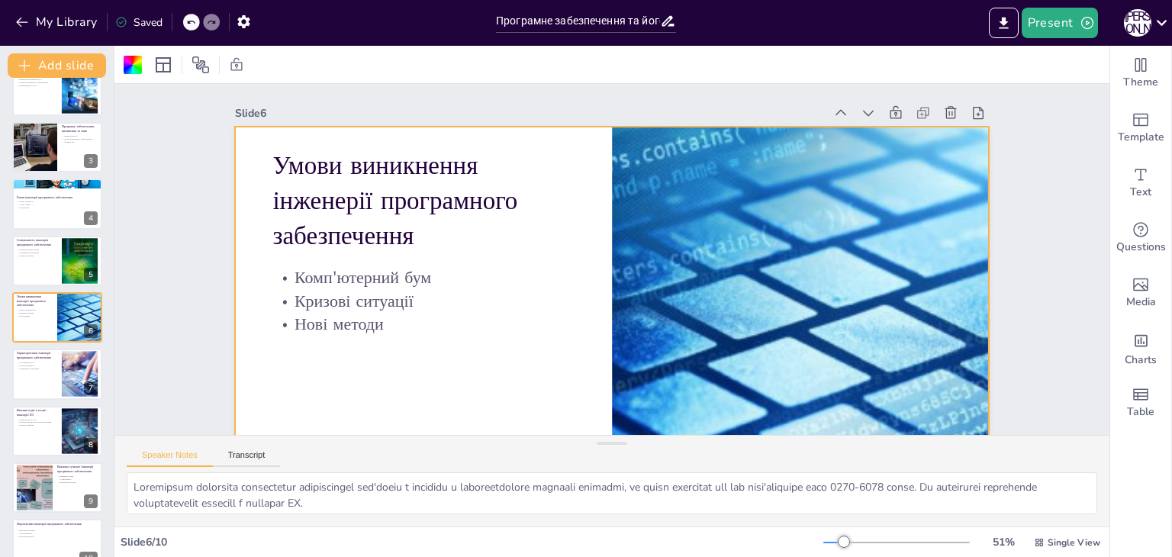
scroll to position [107, 0]
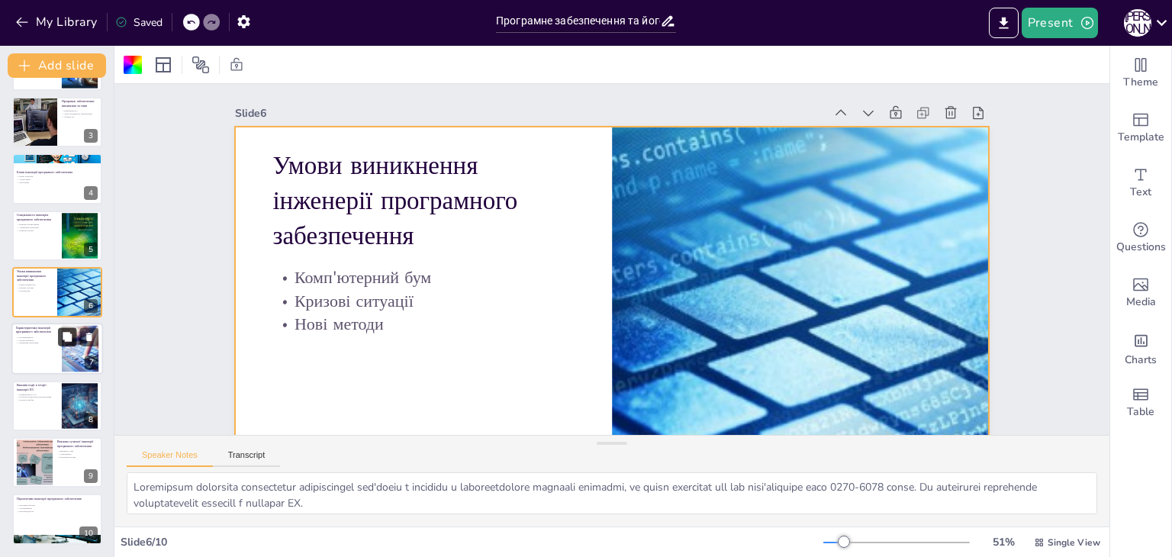
click at [63, 342] on icon at bounding box center [67, 337] width 11 height 11
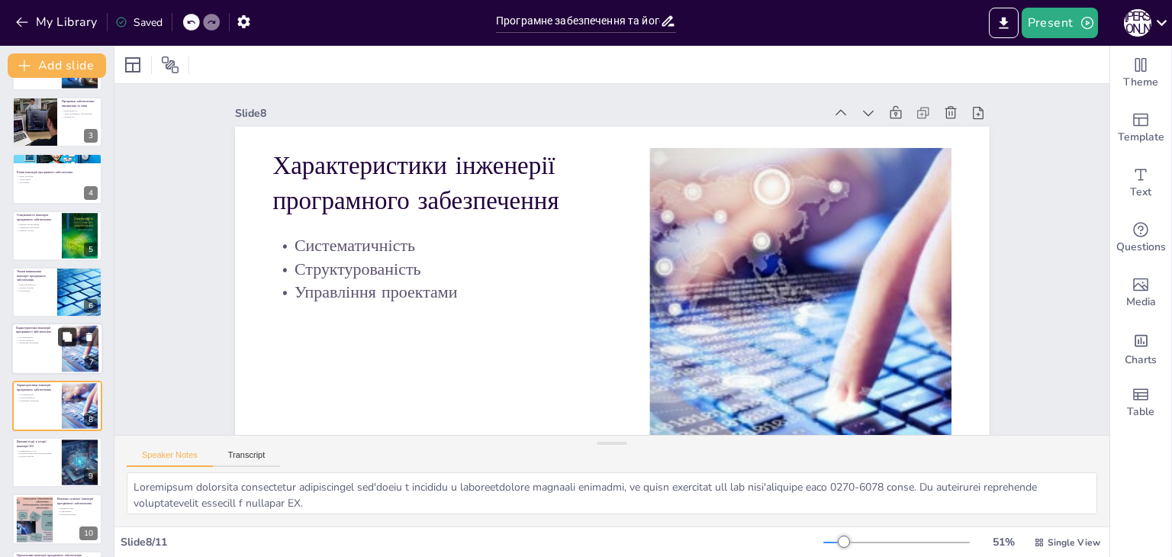
scroll to position [79, 0]
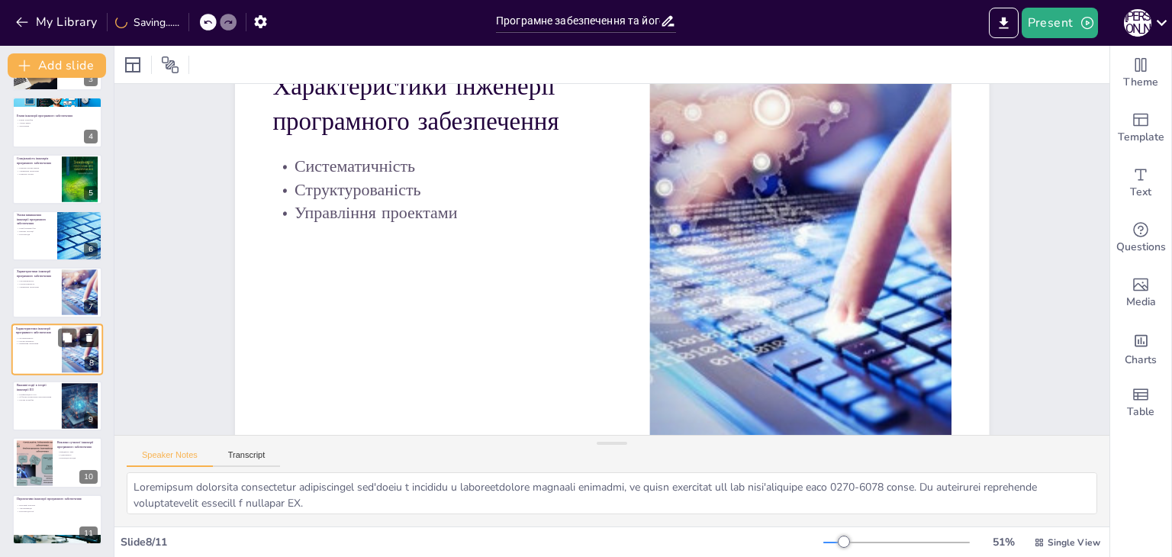
click at [92, 333] on icon at bounding box center [89, 337] width 6 height 8
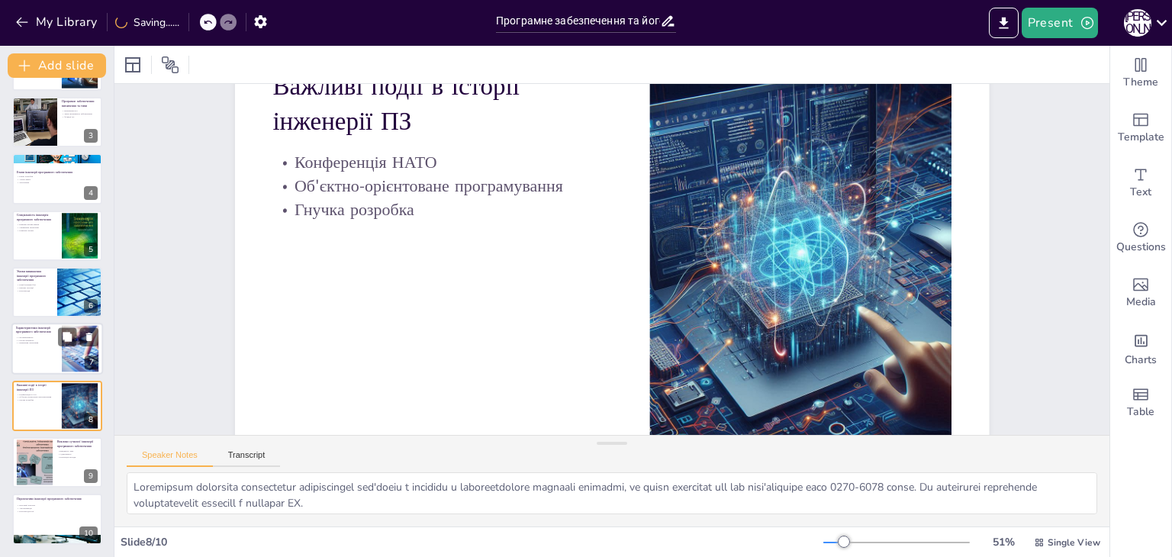
click at [30, 363] on div at bounding box center [57, 350] width 92 height 52
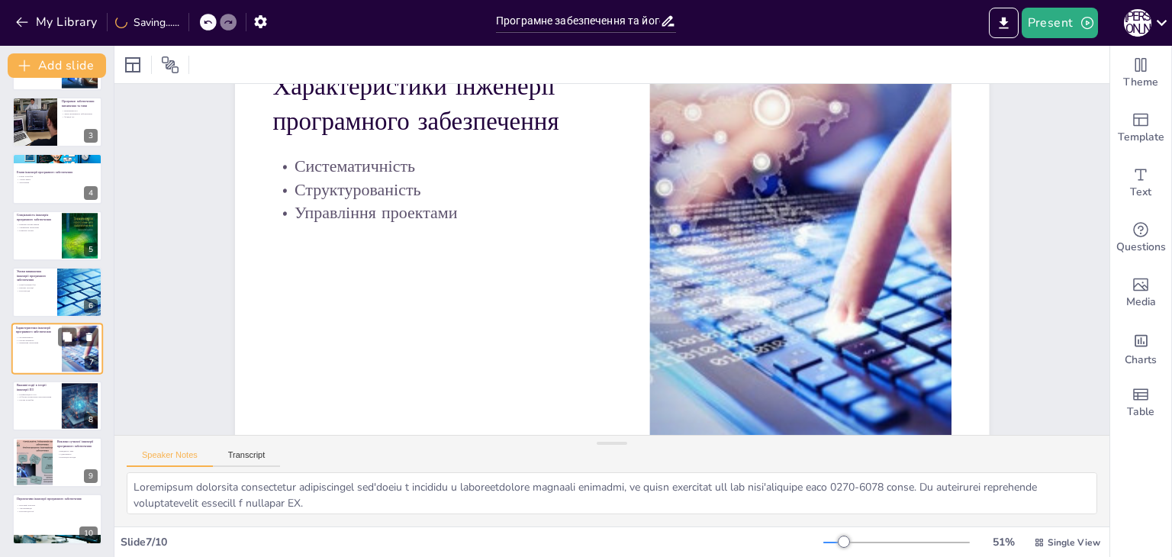
scroll to position [0, 0]
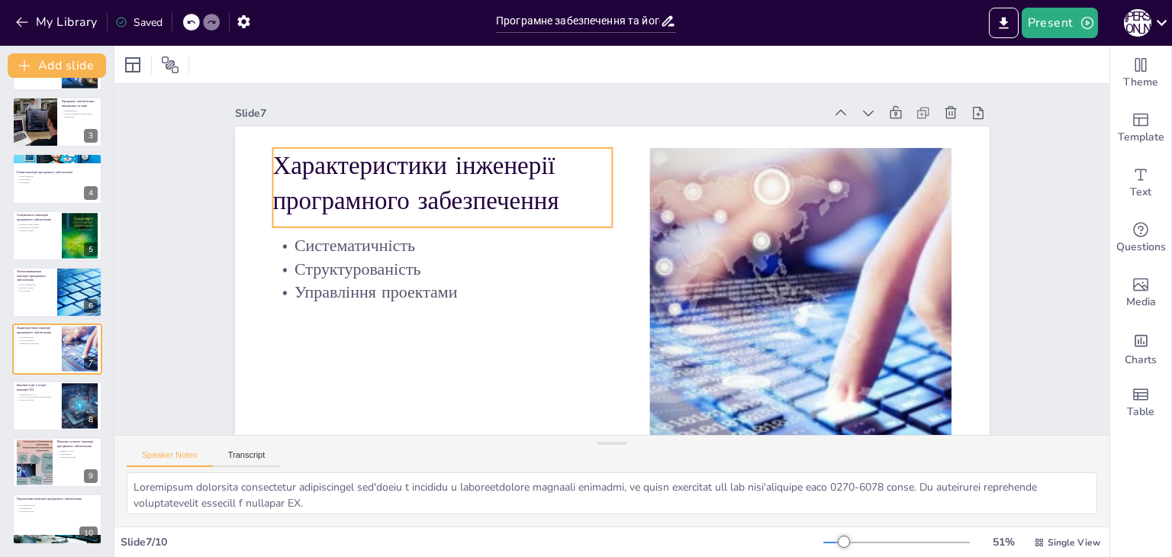
click at [272, 157] on p "Характеристики інженерії програмного забезпечення" at bounding box center [442, 183] width 340 height 70
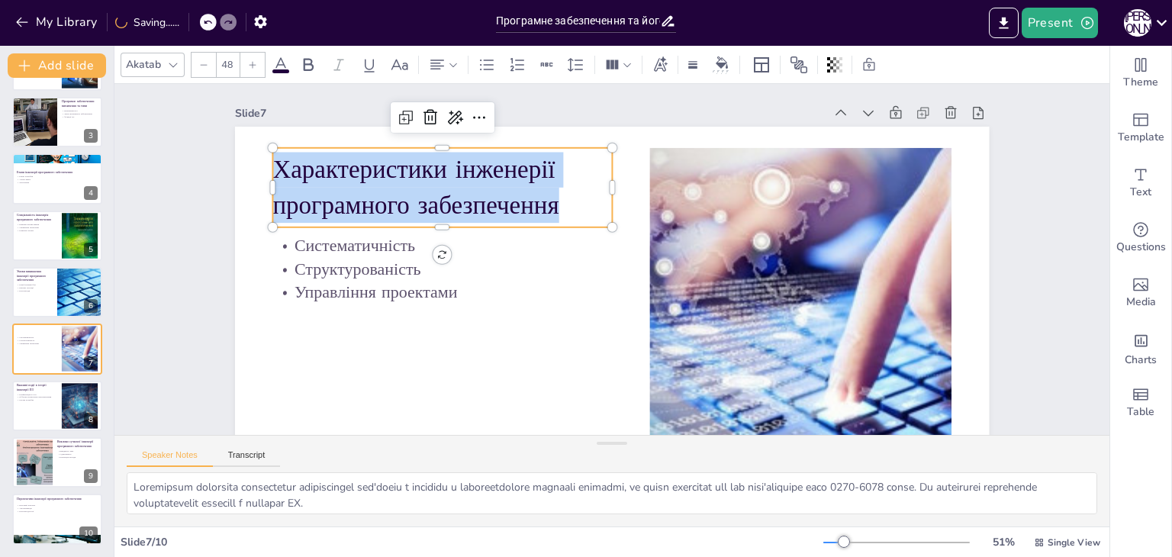
drag, startPoint x: 268, startPoint y: 167, endPoint x: 574, endPoint y: 213, distance: 309.4
click at [574, 213] on p "Характеристики інженерії програмного забезпечення" at bounding box center [442, 188] width 340 height 70
click at [31, 412] on div at bounding box center [57, 406] width 92 height 52
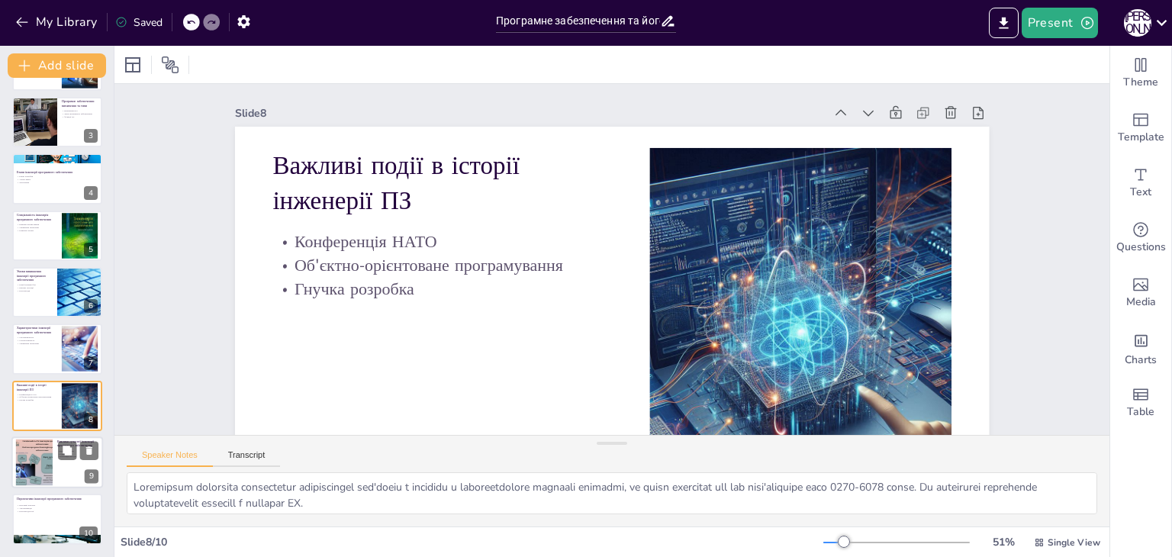
click at [15, 471] on div at bounding box center [57, 462] width 92 height 52
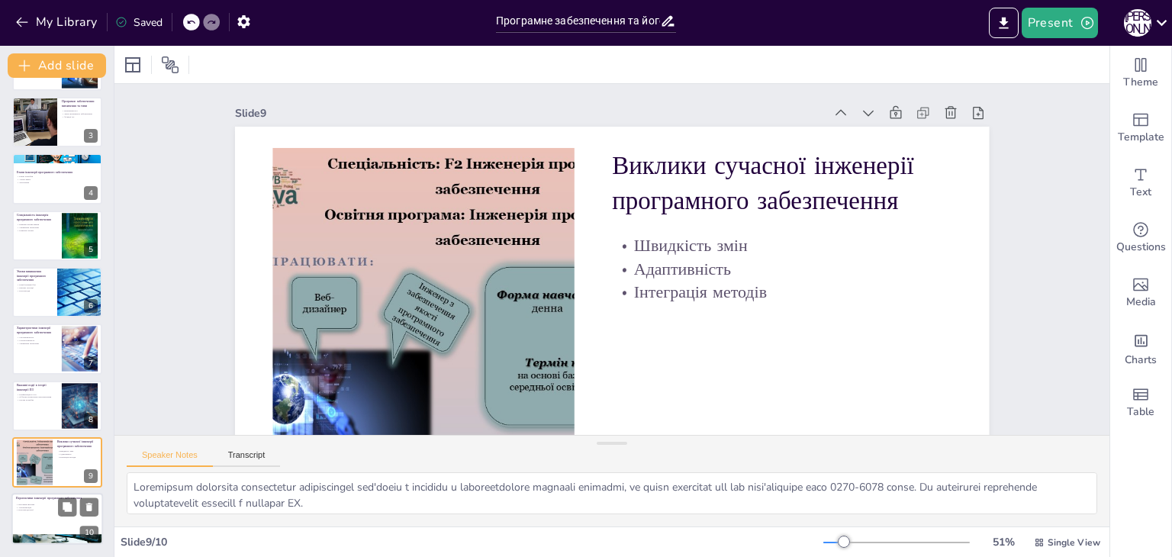
click at [31, 517] on div at bounding box center [57, 520] width 92 height 52
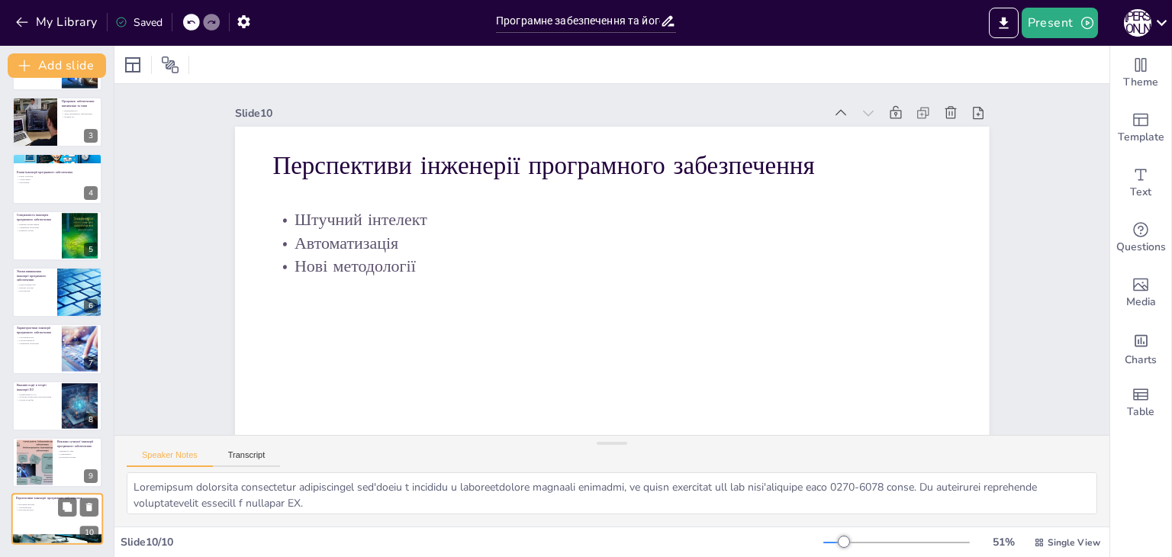
scroll to position [79, 0]
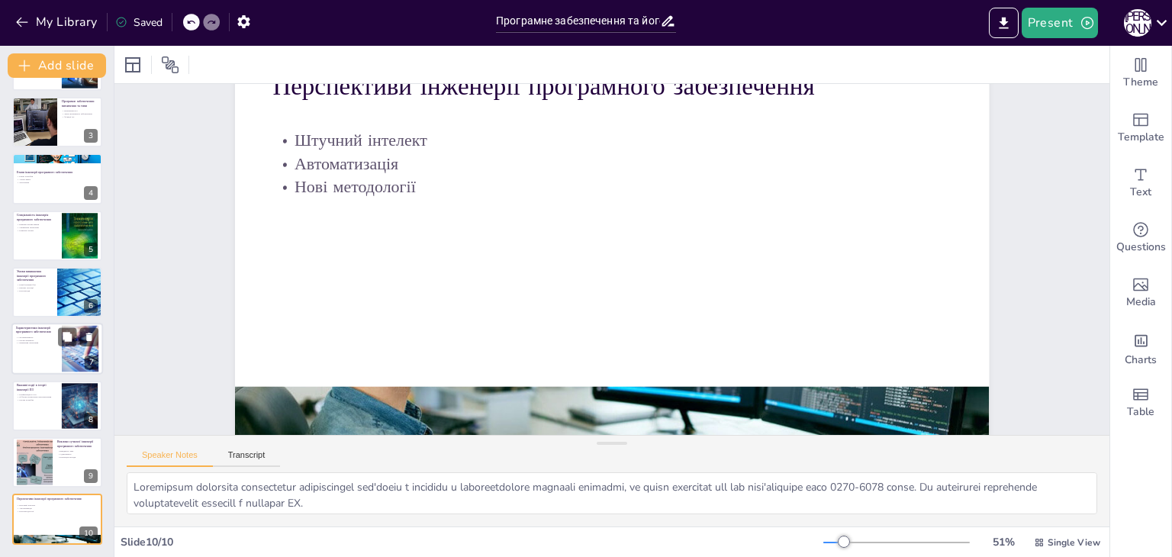
click at [27, 358] on div at bounding box center [57, 350] width 92 height 52
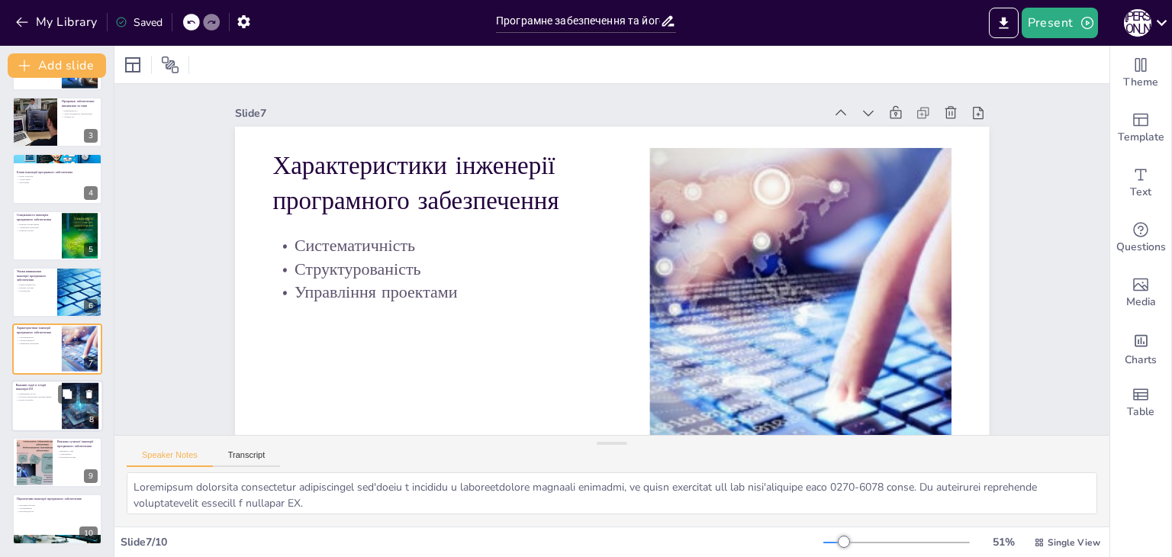
click at [54, 410] on div at bounding box center [57, 406] width 92 height 52
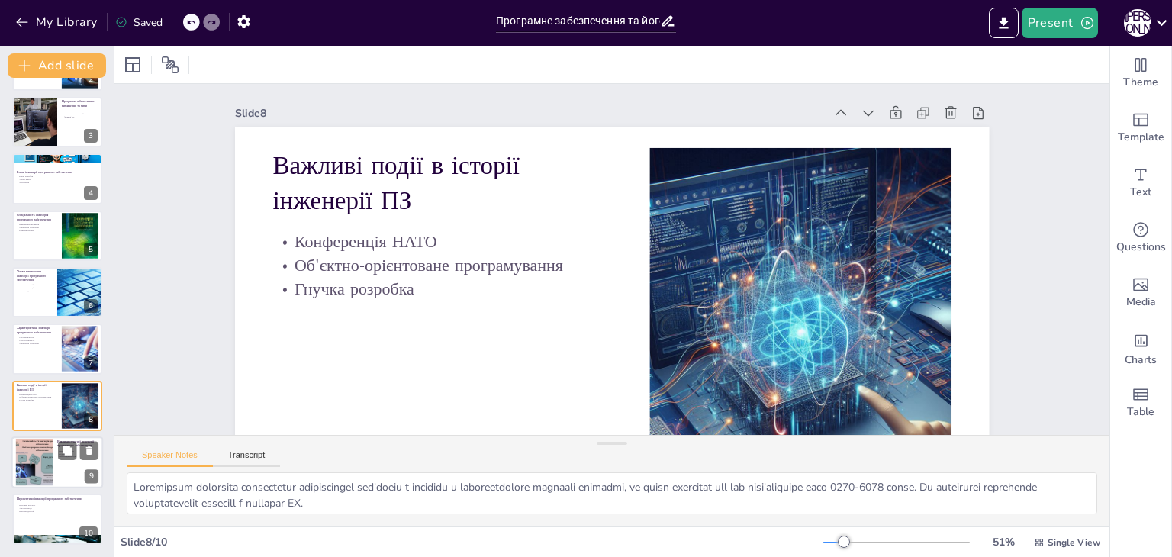
click at [27, 455] on div at bounding box center [34, 463] width 62 height 47
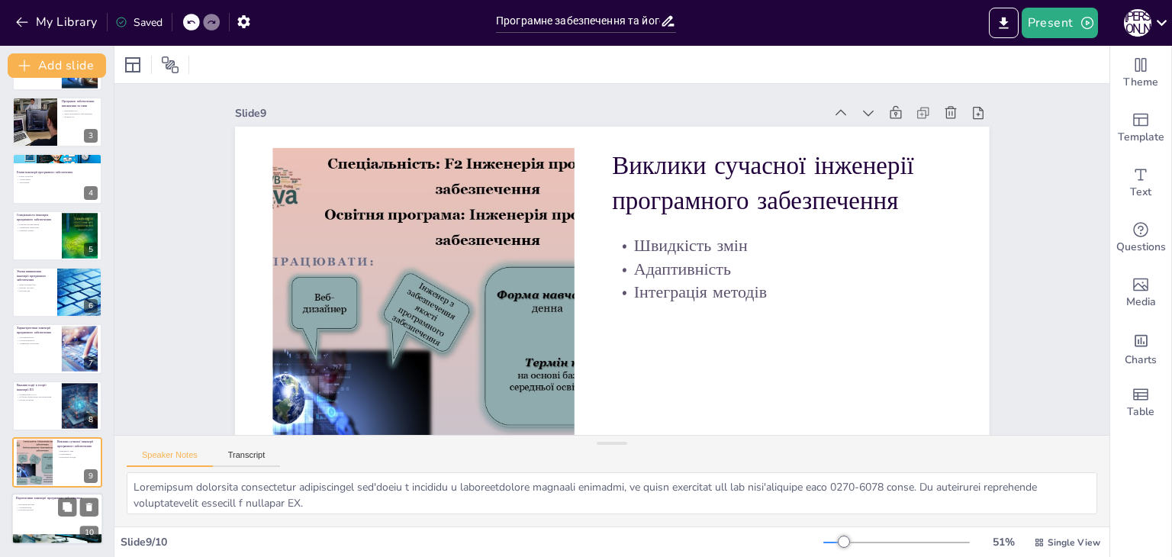
click at [31, 516] on div at bounding box center [57, 520] width 92 height 52
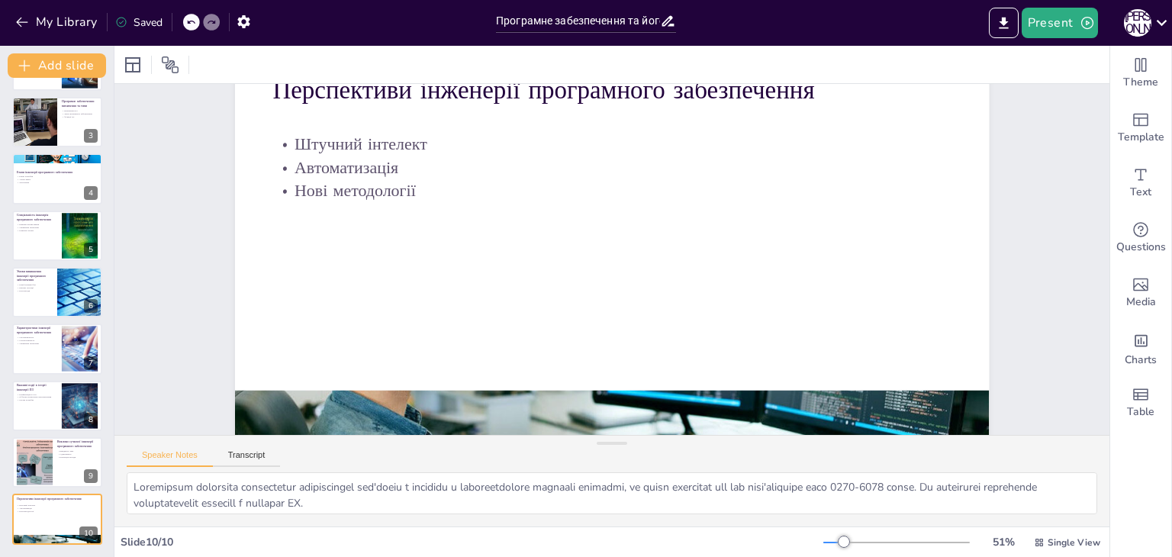
scroll to position [94, 0]
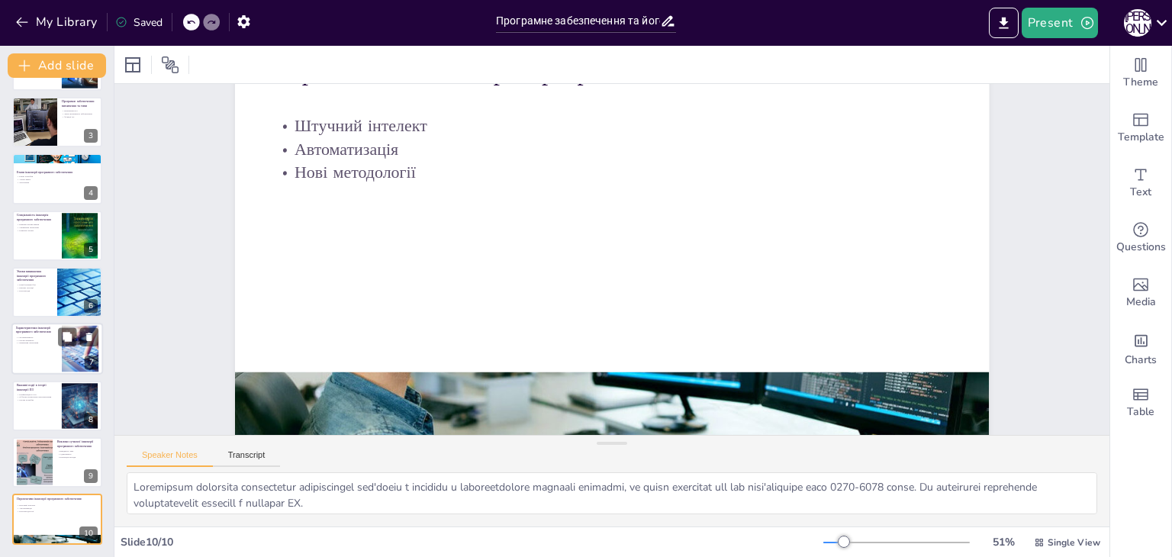
click at [18, 346] on div at bounding box center [57, 350] width 92 height 52
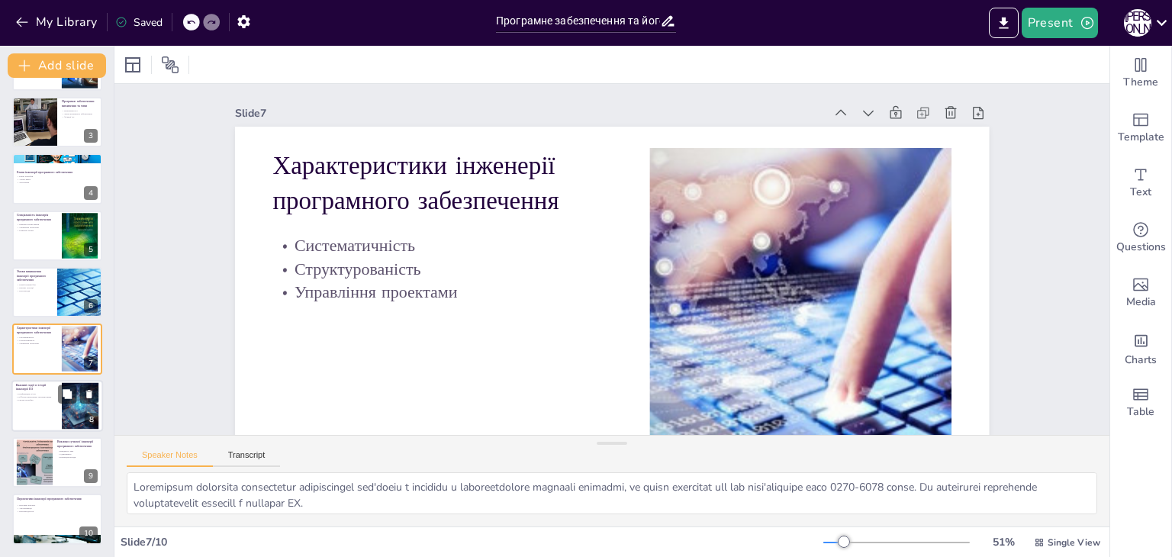
click at [27, 401] on div at bounding box center [57, 406] width 92 height 52
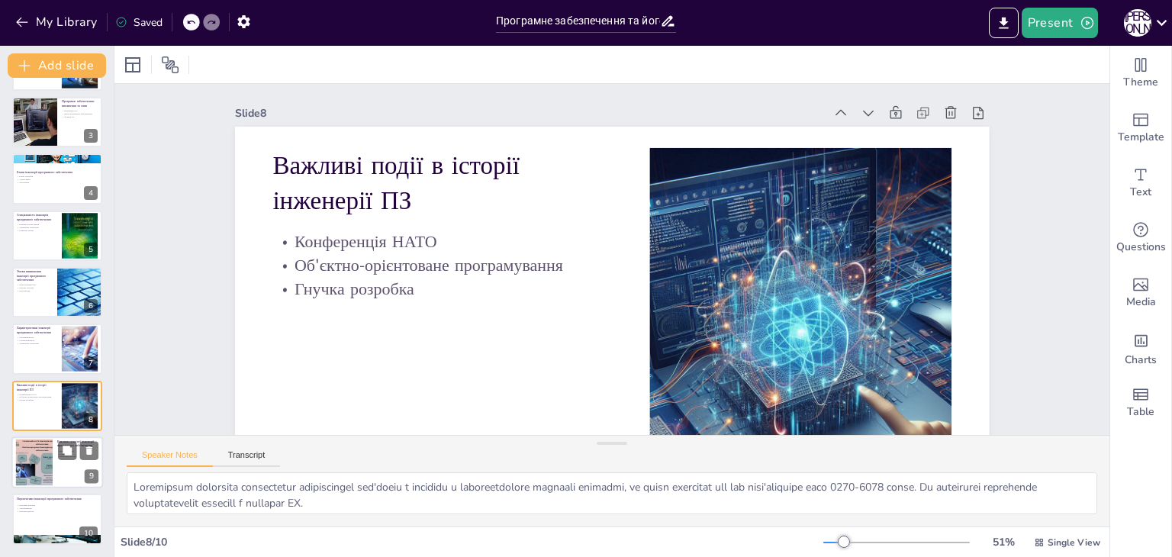
click at [40, 459] on div at bounding box center [34, 463] width 62 height 47
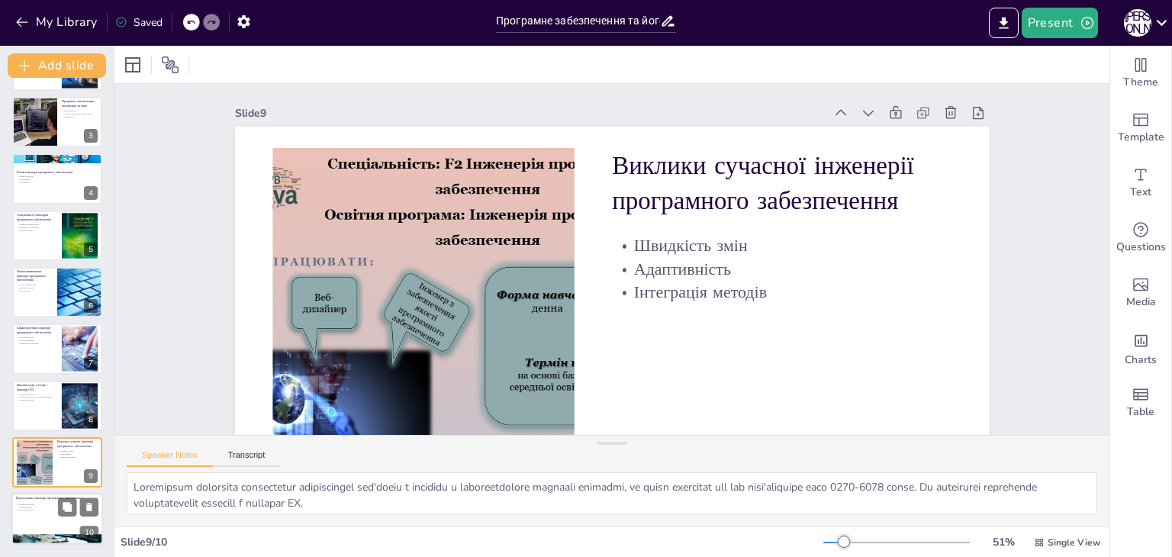
click at [35, 510] on p "Нові методології" at bounding box center [57, 510] width 82 height 3
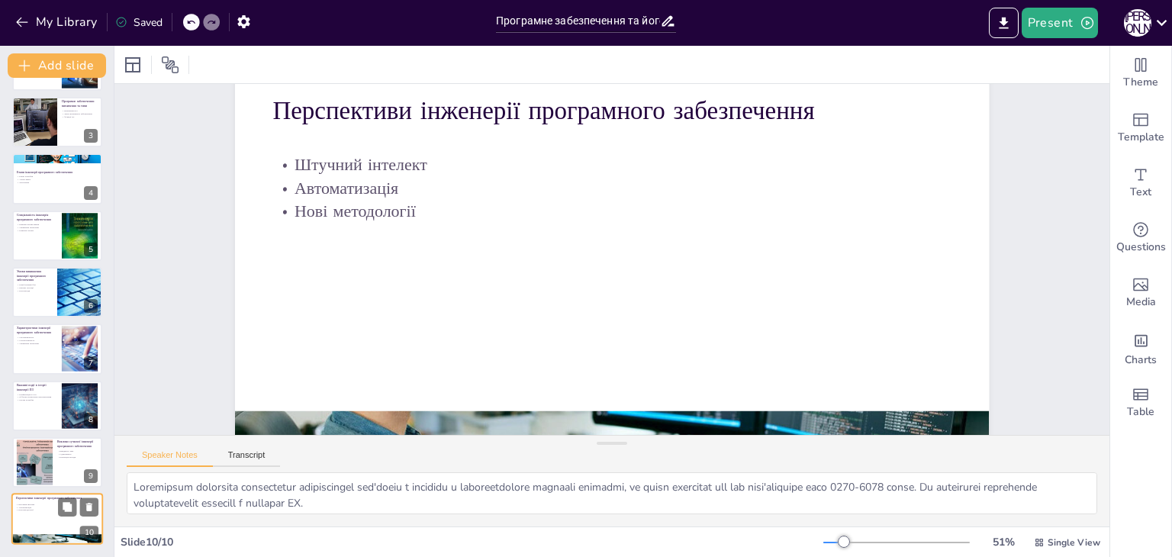
scroll to position [79, 0]
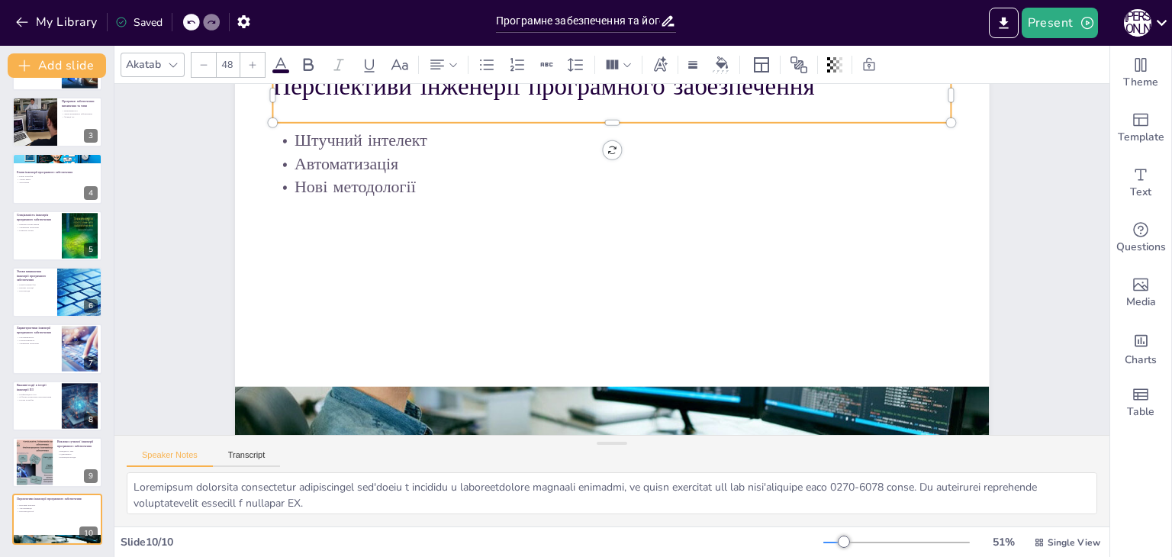
click at [314, 91] on p "Перспективи інженерії програмного забезпечення" at bounding box center [611, 86] width 679 height 35
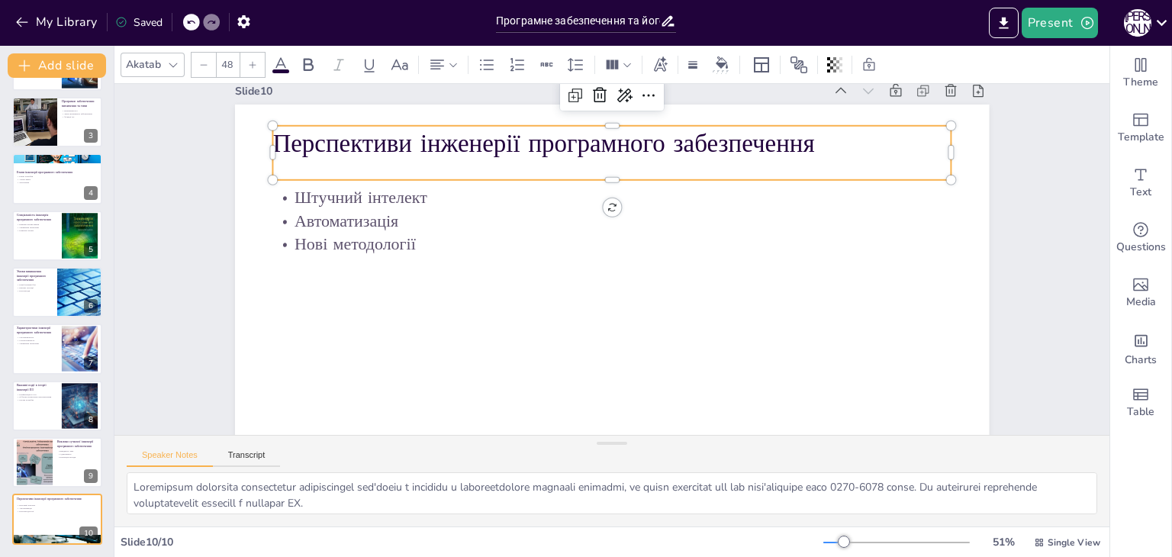
scroll to position [20, 0]
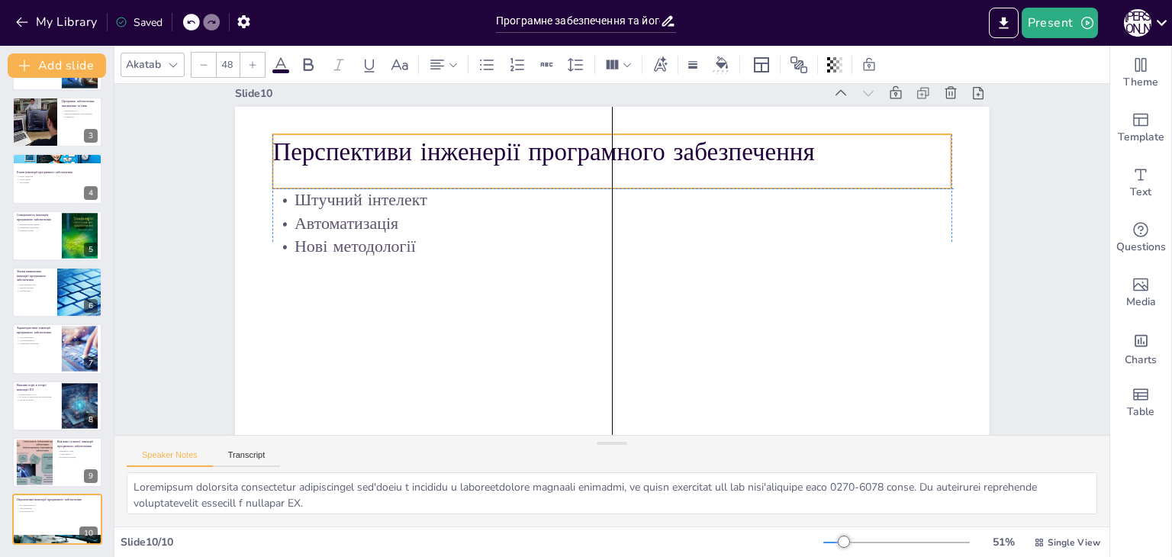
click at [807, 144] on p "Перспективи інженерії програмного забезпечення" at bounding box center [611, 151] width 679 height 35
click at [761, 148] on p "Перспективи інженерії програмного забезпечення" at bounding box center [611, 151] width 679 height 35
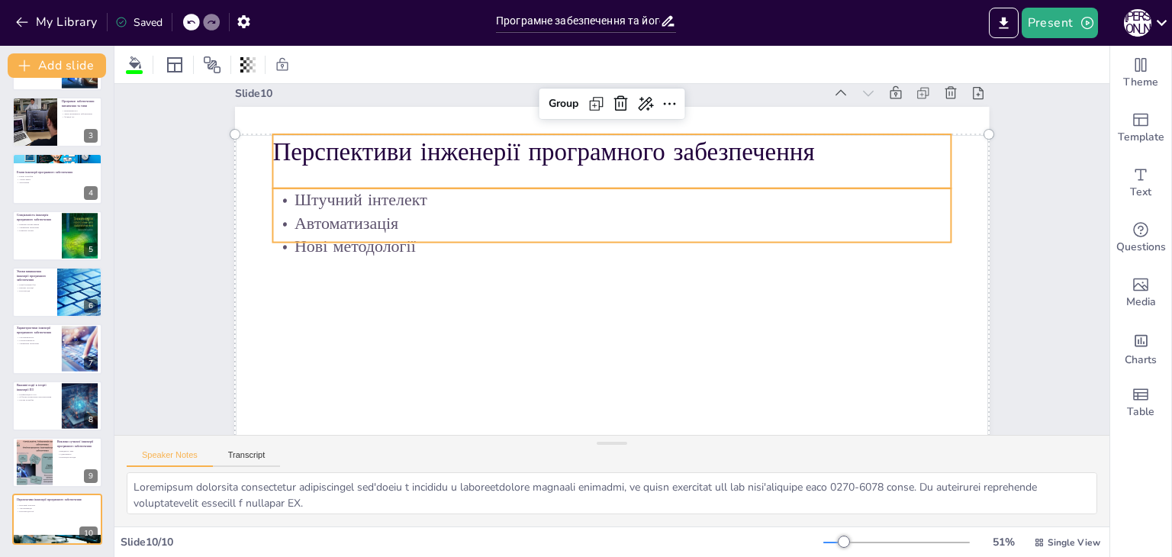
click at [822, 155] on p "Перспективи інженерії програмного забезпечення" at bounding box center [611, 151] width 679 height 35
click at [797, 153] on p "Перспективи інженерії програмного забезпечення" at bounding box center [611, 151] width 679 height 35
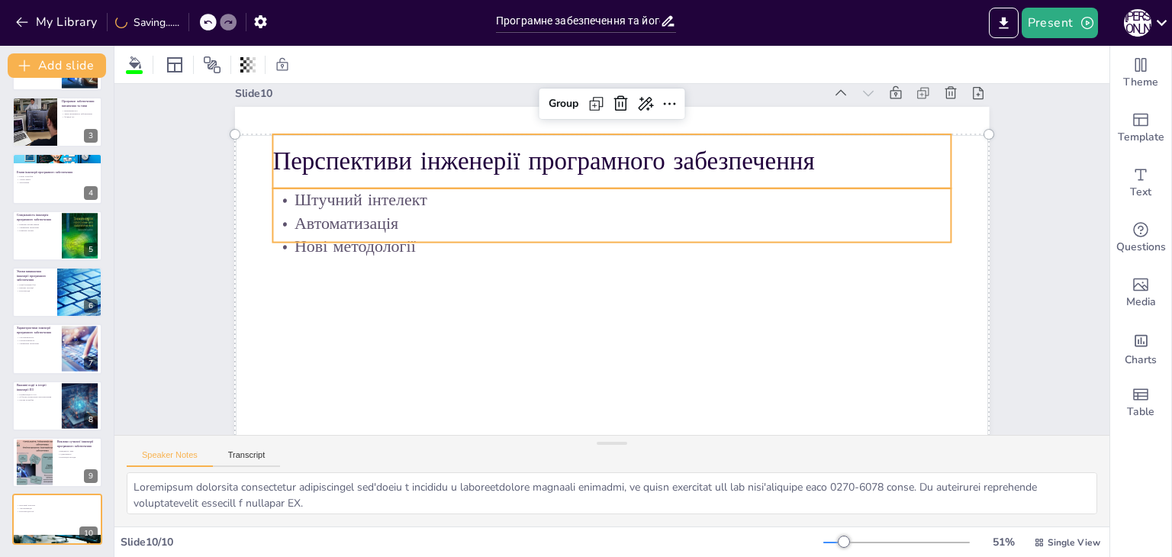
click at [797, 153] on p "Перспективи інженерії програмного забезпечення" at bounding box center [611, 160] width 679 height 35
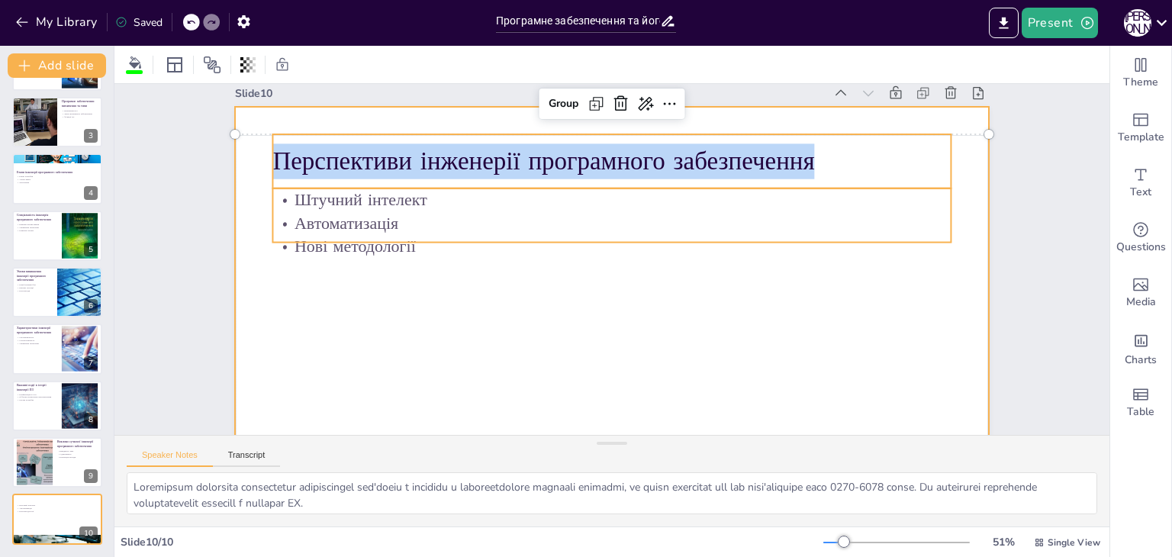
click at [427, 313] on div at bounding box center [612, 319] width 754 height 424
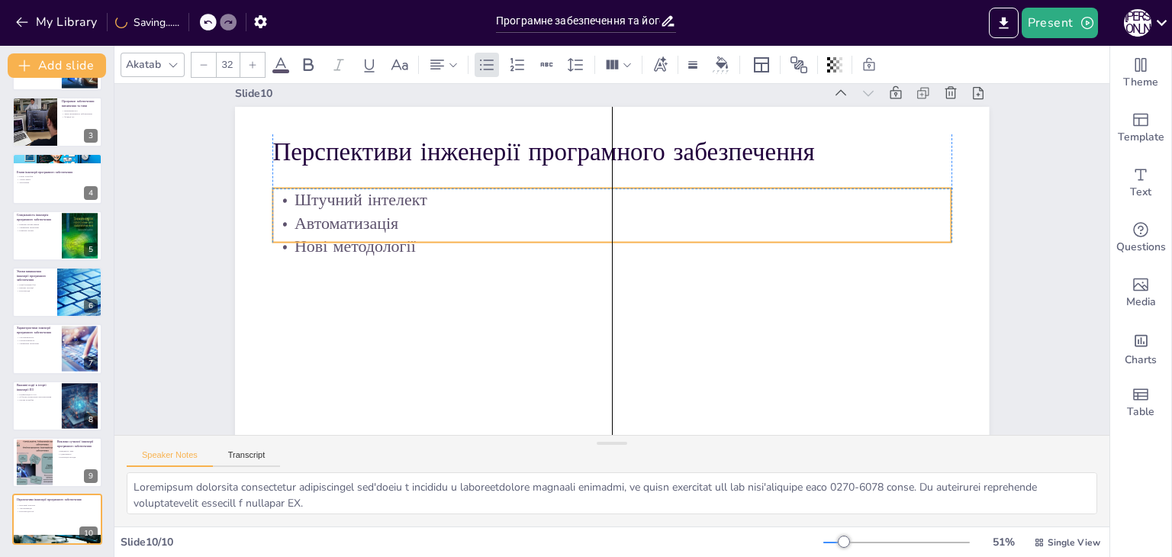
click at [414, 248] on p "Нові методології" at bounding box center [611, 247] width 679 height 24
click at [279, 190] on p "Штучний інтелект" at bounding box center [605, 200] width 679 height 24
click at [284, 190] on p "Штучний інтелект" at bounding box center [611, 200] width 679 height 24
click at [304, 202] on p "Штучний інтелект" at bounding box center [611, 200] width 679 height 24
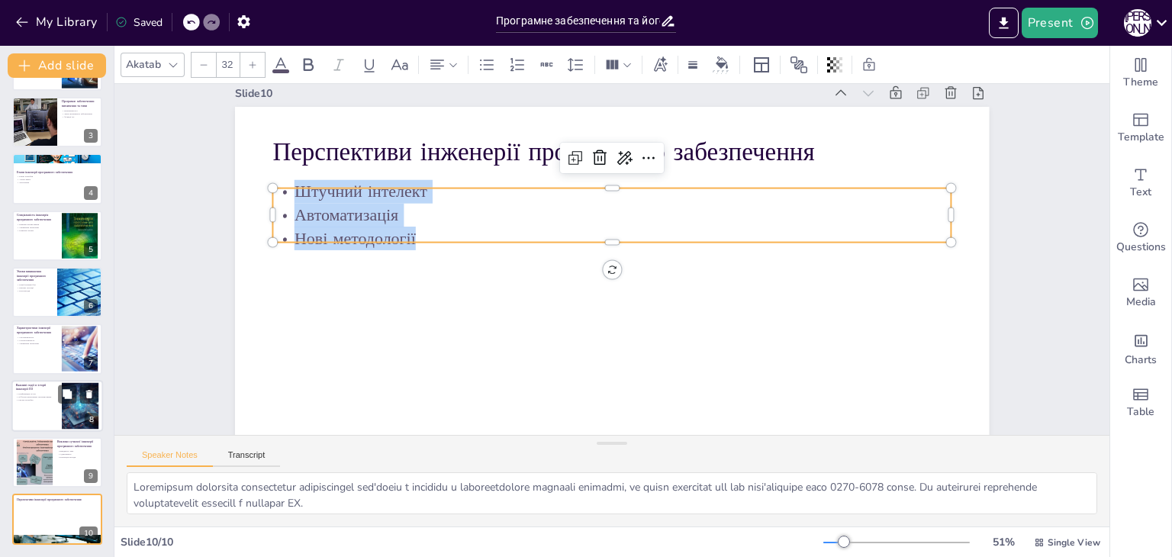
click at [34, 407] on div at bounding box center [57, 406] width 92 height 52
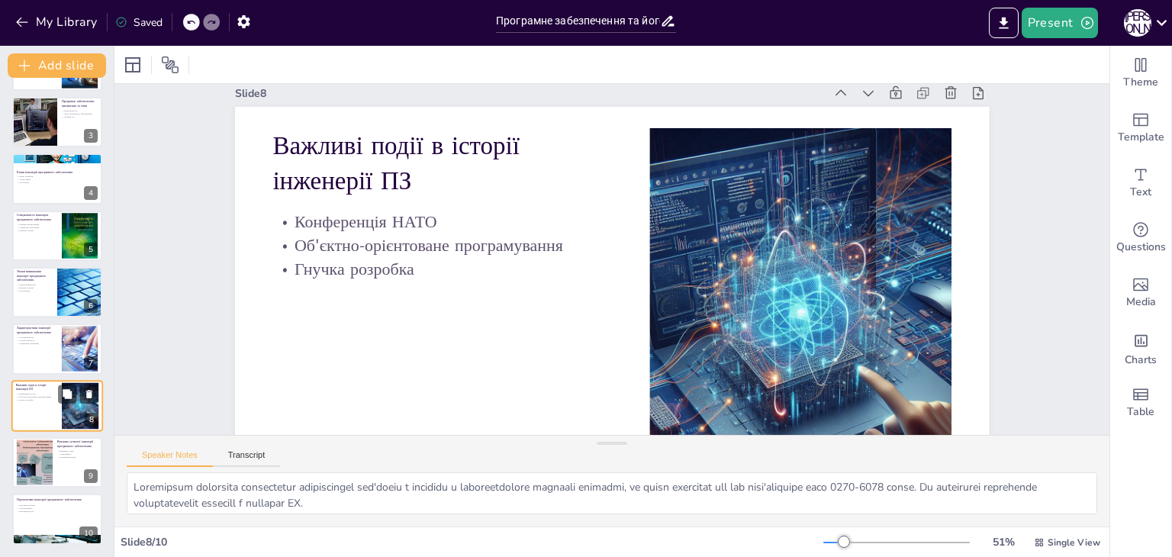
scroll to position [0, 0]
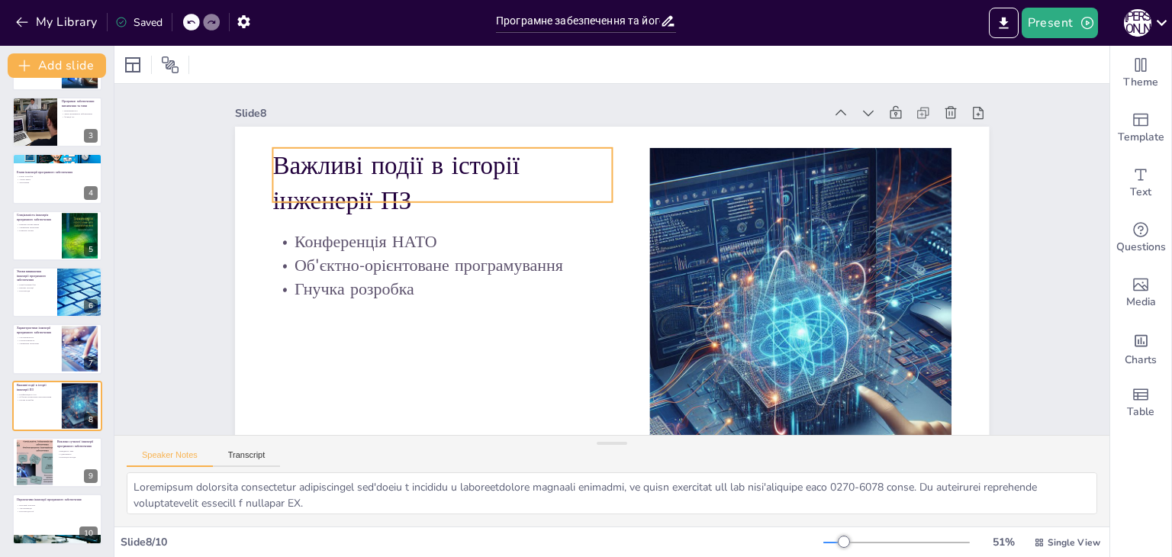
click at [276, 157] on p "Важливі події в історії інженерії ПЗ" at bounding box center [442, 183] width 340 height 70
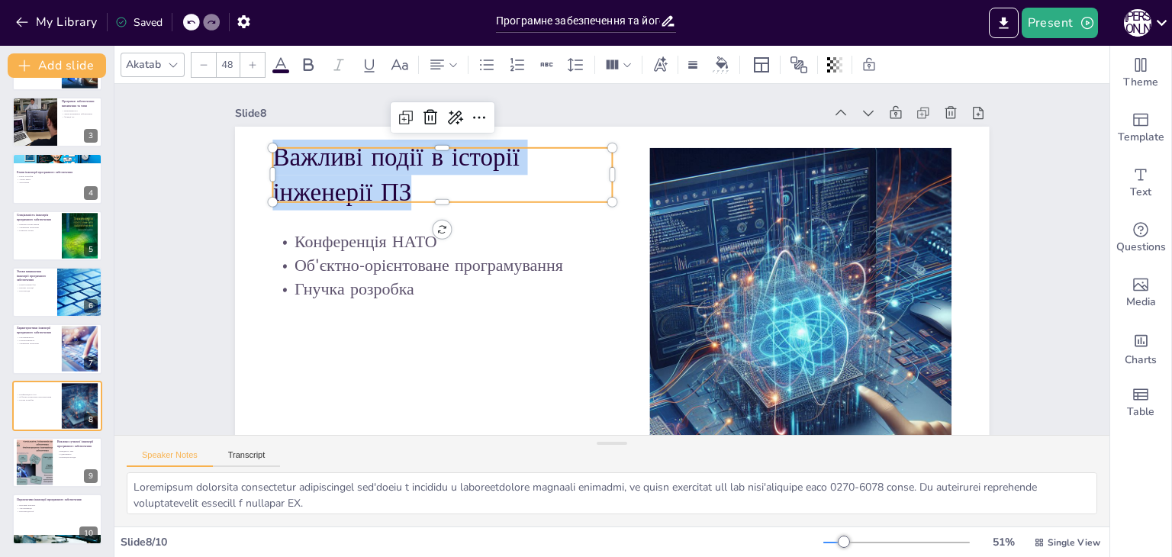
drag, startPoint x: 419, startPoint y: 190, endPoint x: 260, endPoint y: 154, distance: 162.7
click at [260, 154] on div "Конференція НАТО Об'єктно-орієнтоване програмування Гнучка розробка Важливі под…" at bounding box center [612, 339] width 754 height 424
